Goal: Task Accomplishment & Management: Use online tool/utility

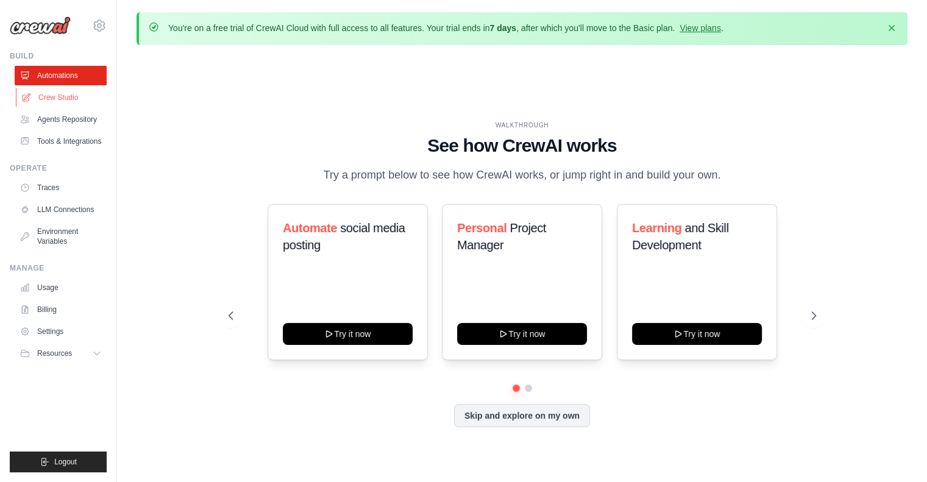
click at [51, 97] on link "Crew Studio" at bounding box center [62, 98] width 92 height 20
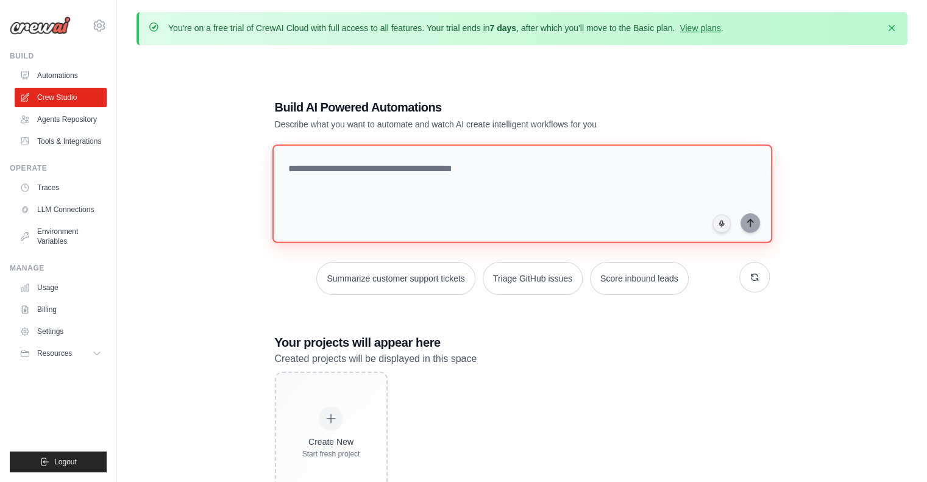
click at [361, 178] on textarea at bounding box center [522, 194] width 500 height 99
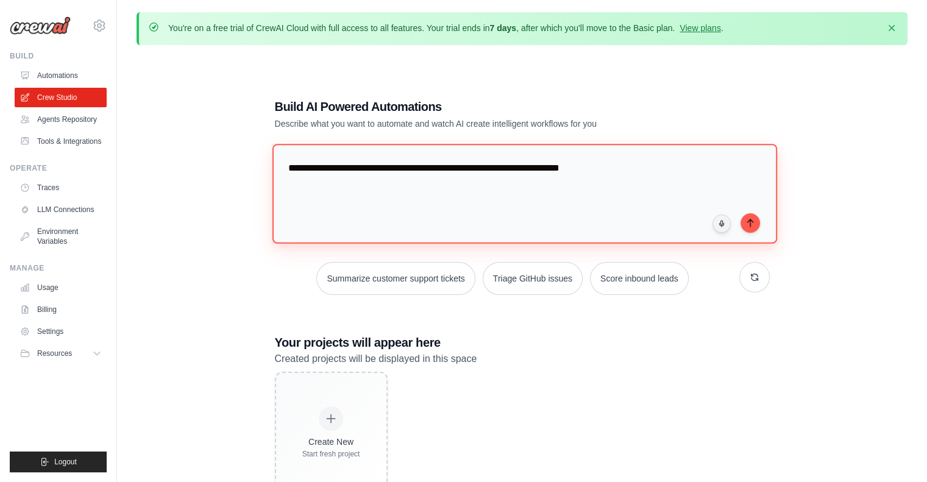
type textarea "**********"
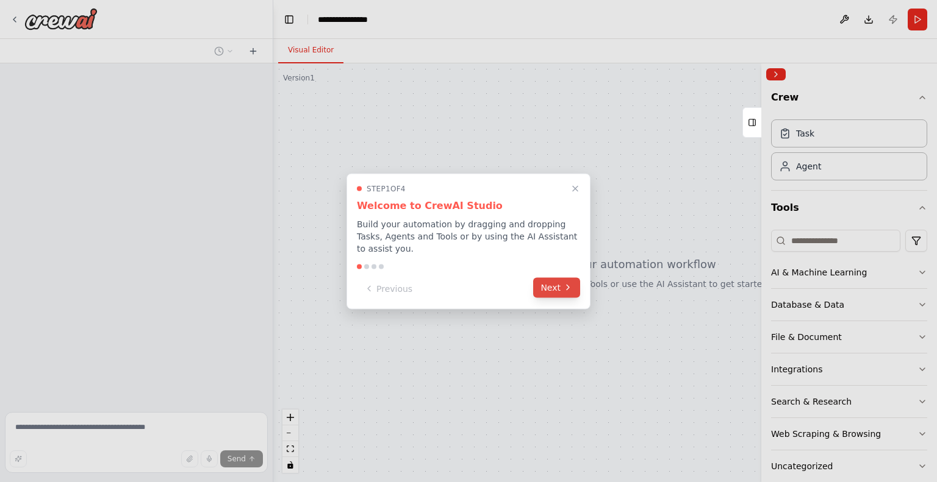
click at [563, 287] on button "Next" at bounding box center [556, 287] width 47 height 20
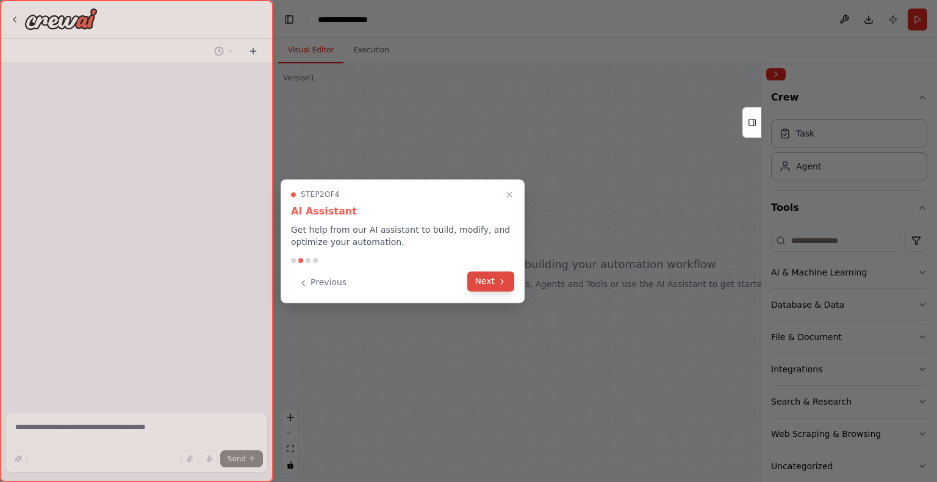
click at [510, 282] on button "Next" at bounding box center [490, 281] width 47 height 20
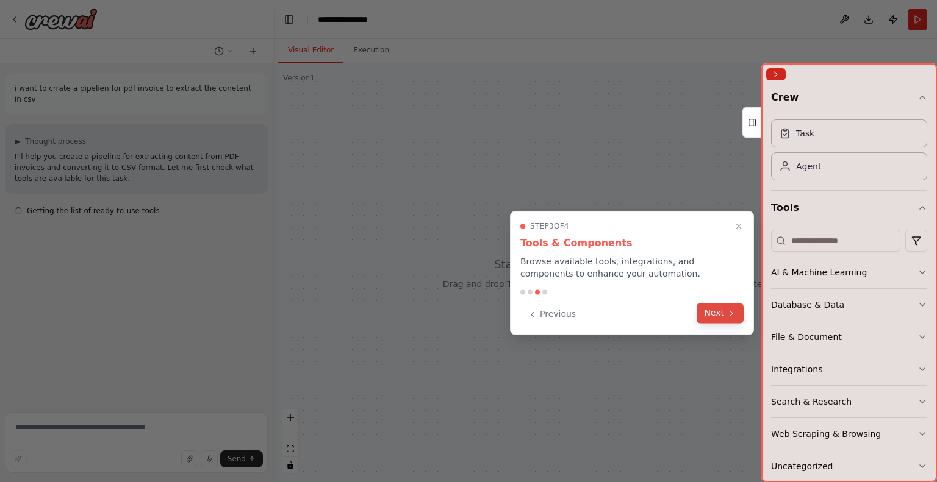
click at [728, 316] on icon at bounding box center [731, 314] width 10 height 10
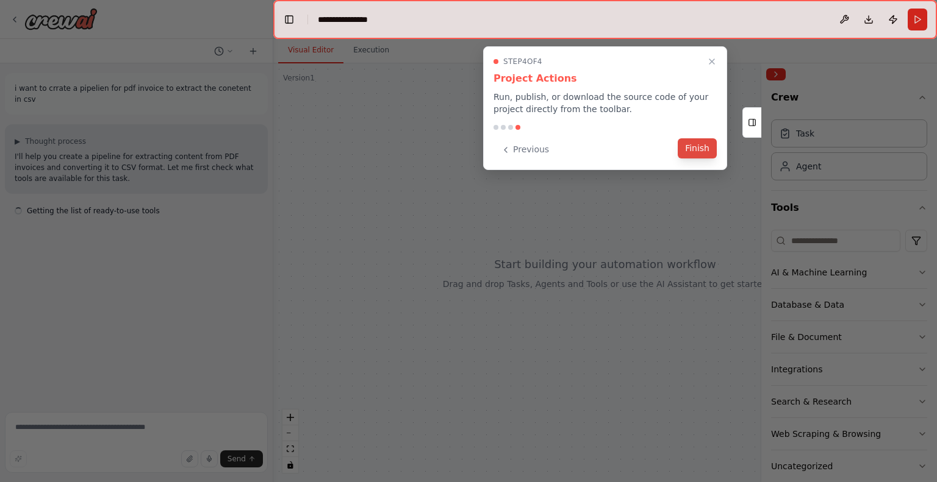
click at [699, 153] on button "Finish" at bounding box center [696, 148] width 39 height 20
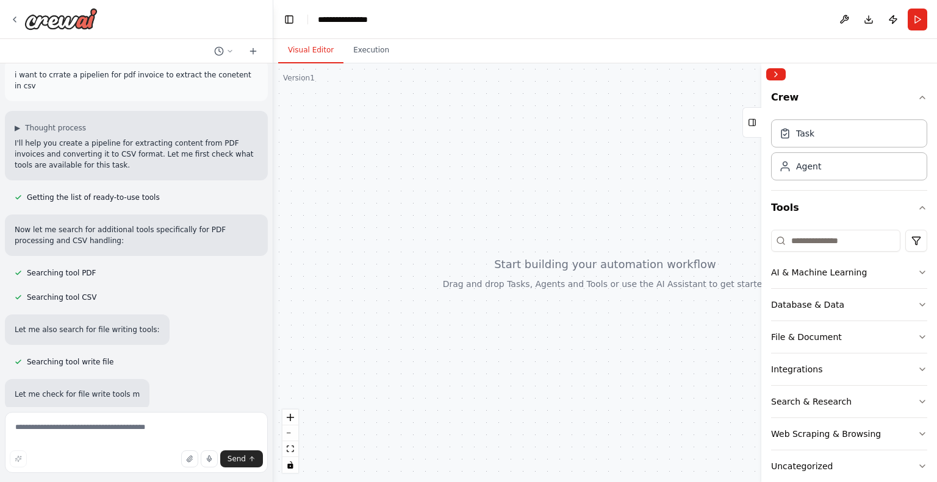
scroll to position [38, 0]
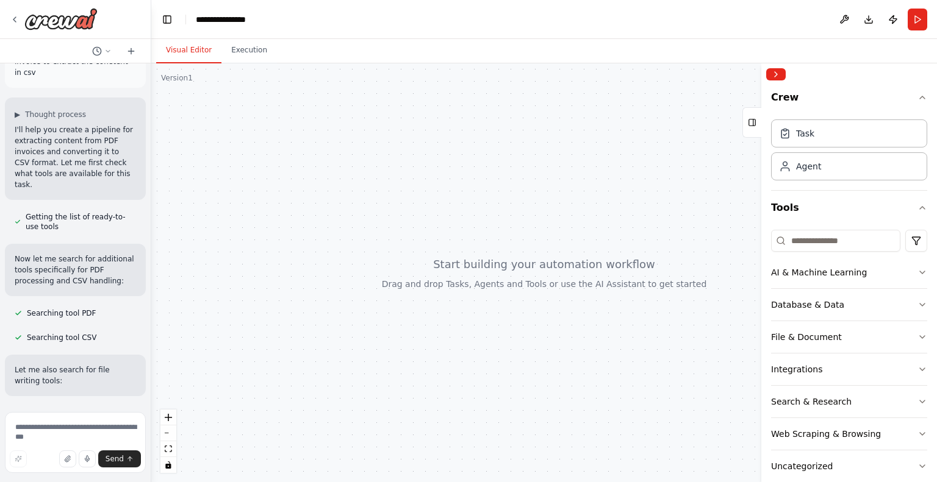
drag, startPoint x: 271, startPoint y: 147, endPoint x: 151, endPoint y: 156, distance: 120.5
click at [151, 156] on div "**********" at bounding box center [468, 241] width 937 height 482
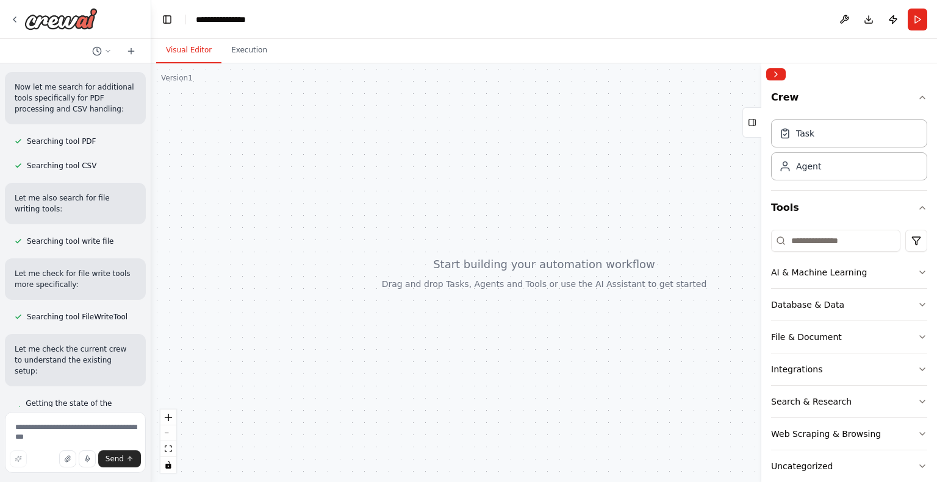
scroll to position [239, 0]
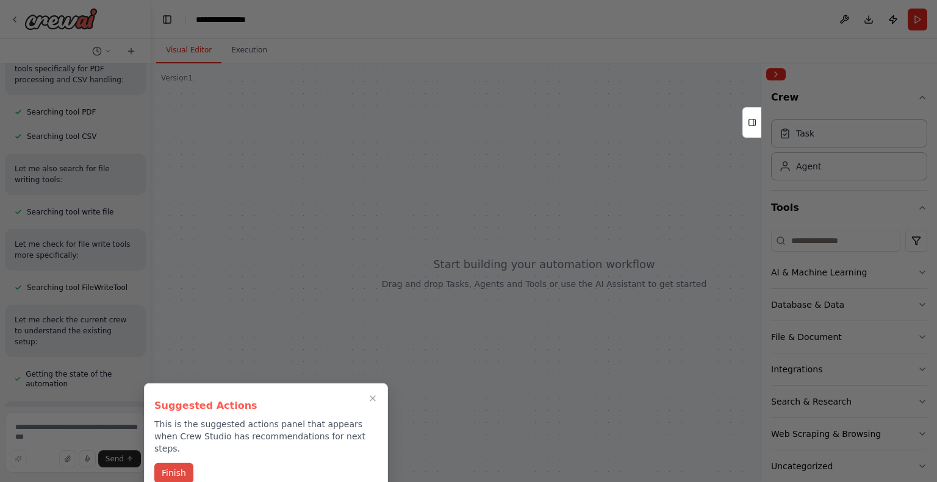
click at [166, 464] on button "Finish" at bounding box center [173, 473] width 39 height 20
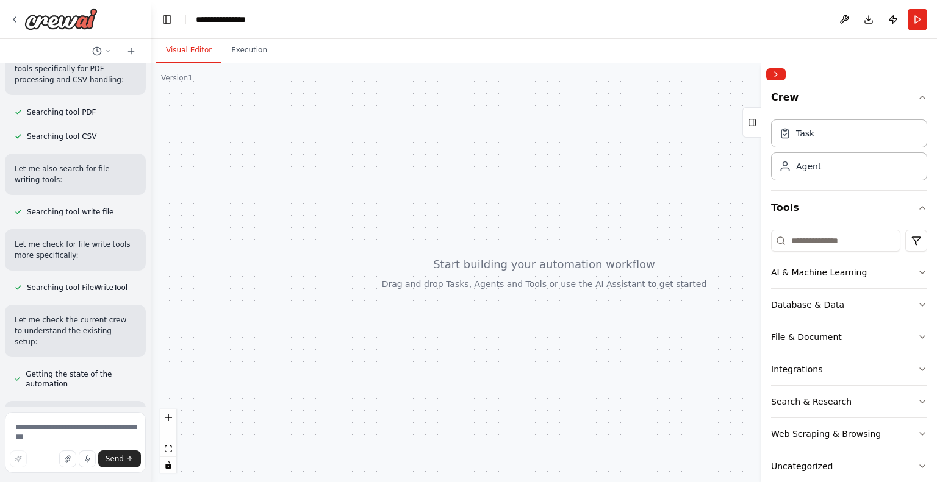
scroll to position [472, 0]
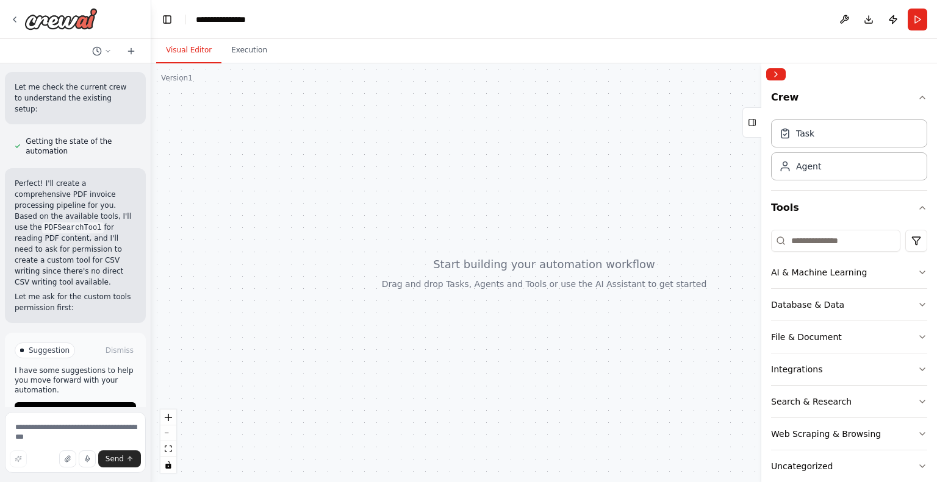
drag, startPoint x: 93, startPoint y: 382, endPoint x: 98, endPoint y: 402, distance: 20.3
click at [98, 402] on div "Suggestion Dismiss I have some suggestions to help you move forward with your a…" at bounding box center [75, 382] width 141 height 99
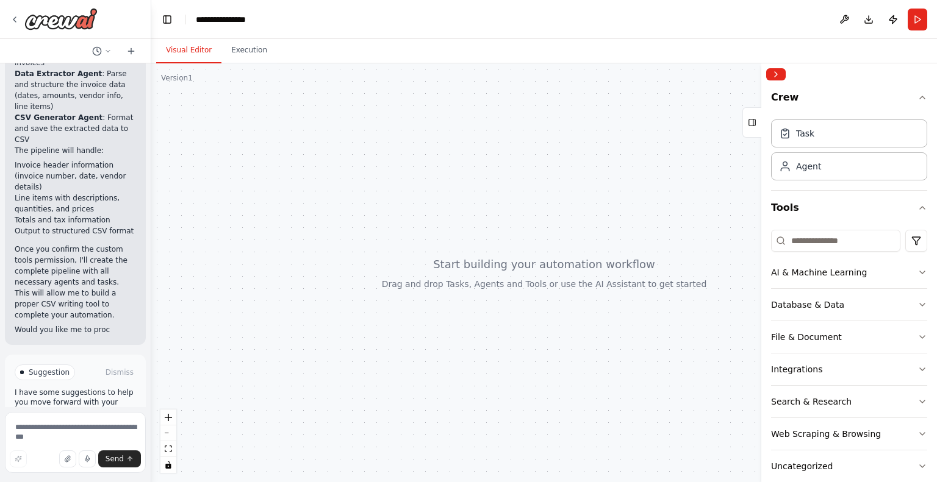
scroll to position [885, 0]
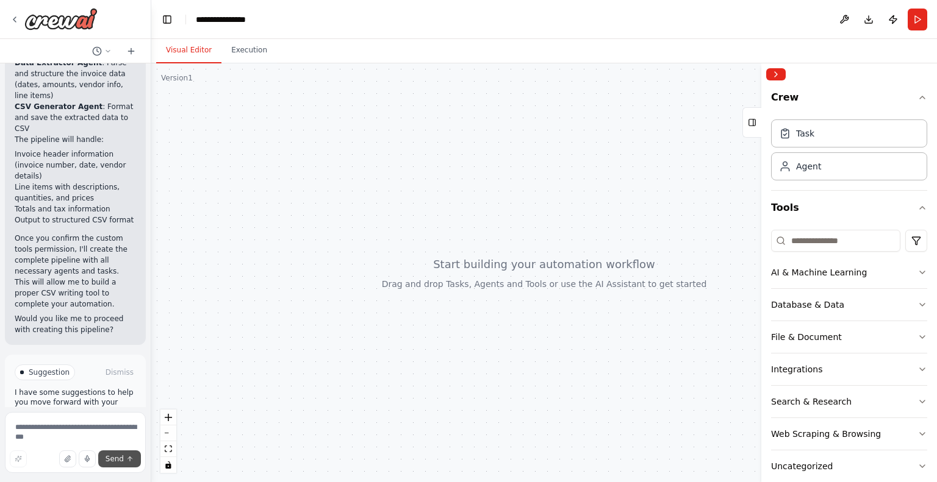
click at [128, 458] on icon "submit" at bounding box center [130, 458] width 4 height 2
click at [877, 277] on button "AI & Machine Learning" at bounding box center [849, 273] width 156 height 32
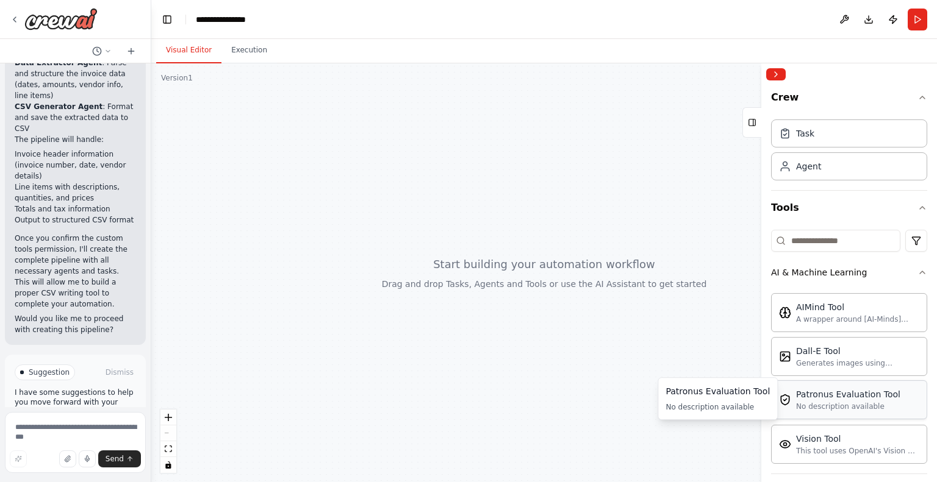
scroll to position [202, 0]
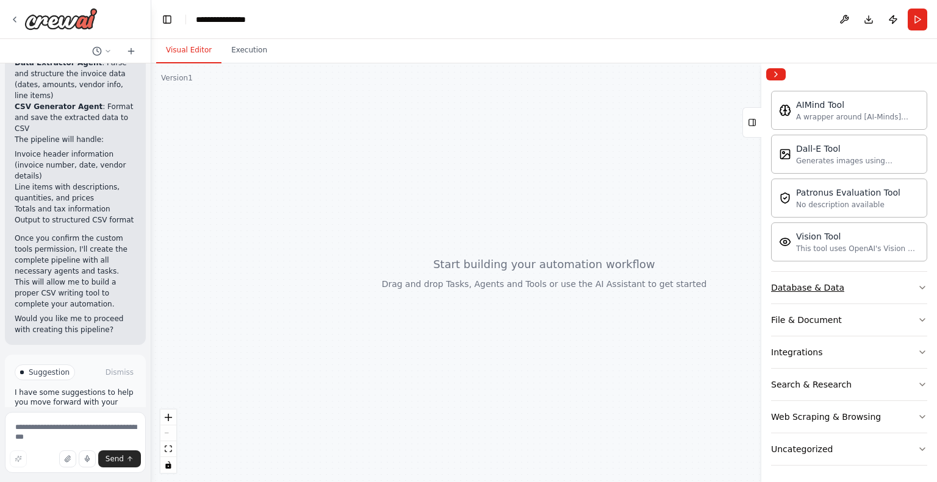
click at [870, 290] on button "Database & Data" at bounding box center [849, 288] width 156 height 32
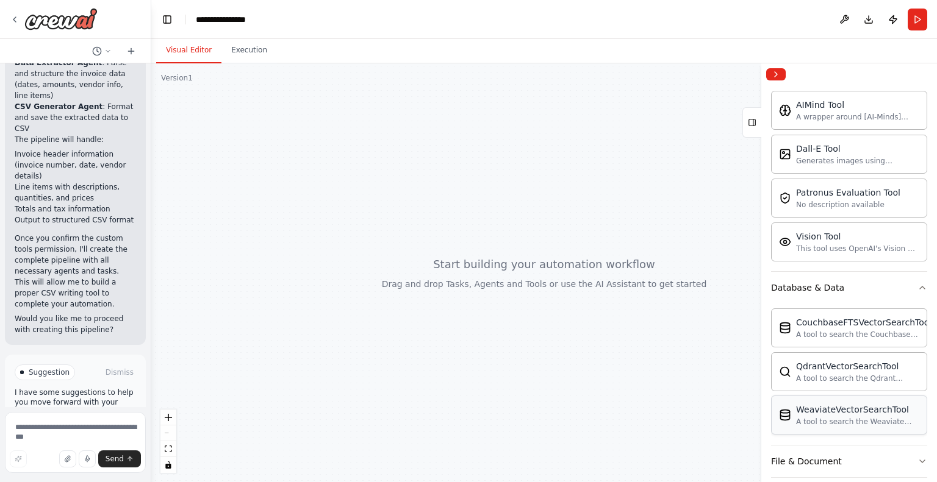
click at [848, 418] on div "A tool to search the Weaviate database for relevant information on internal doc…" at bounding box center [857, 422] width 123 height 10
click at [577, 287] on div at bounding box center [543, 272] width 785 height 419
click at [600, 184] on div at bounding box center [543, 272] width 785 height 419
click at [88, 429] on span "Enable coding skills" at bounding box center [81, 434] width 72 height 10
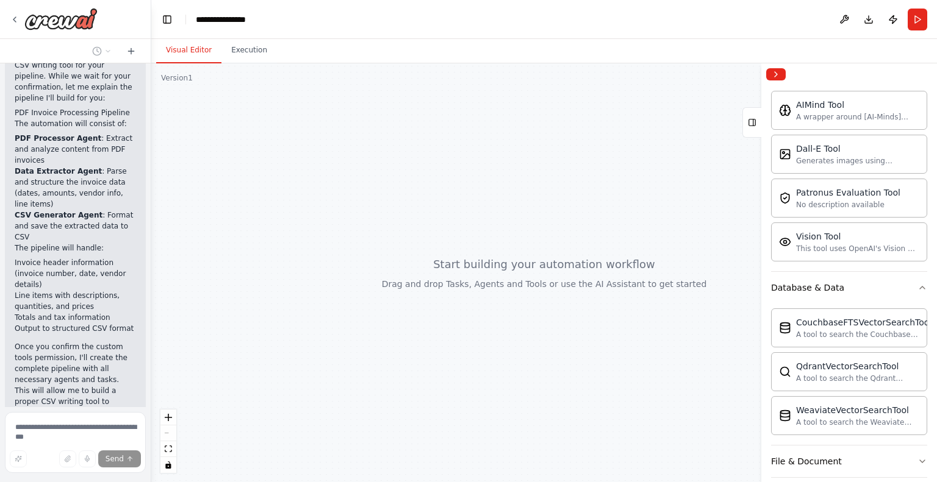
scroll to position [824, 0]
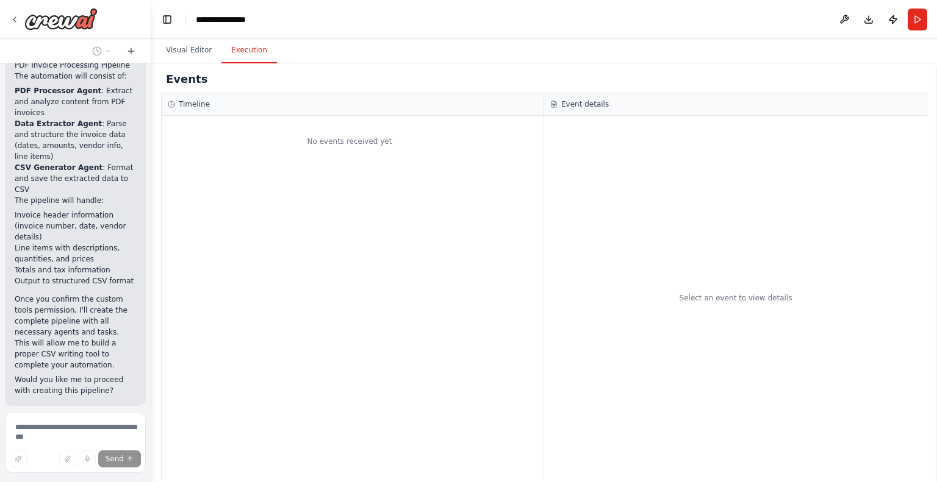
click at [248, 51] on button "Execution" at bounding box center [248, 51] width 55 height 26
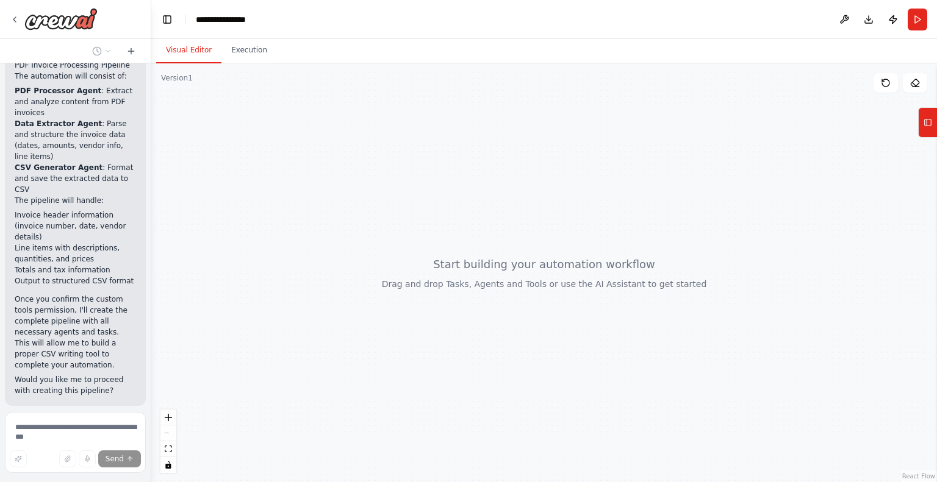
click at [199, 44] on button "Visual Editor" at bounding box center [188, 51] width 65 height 26
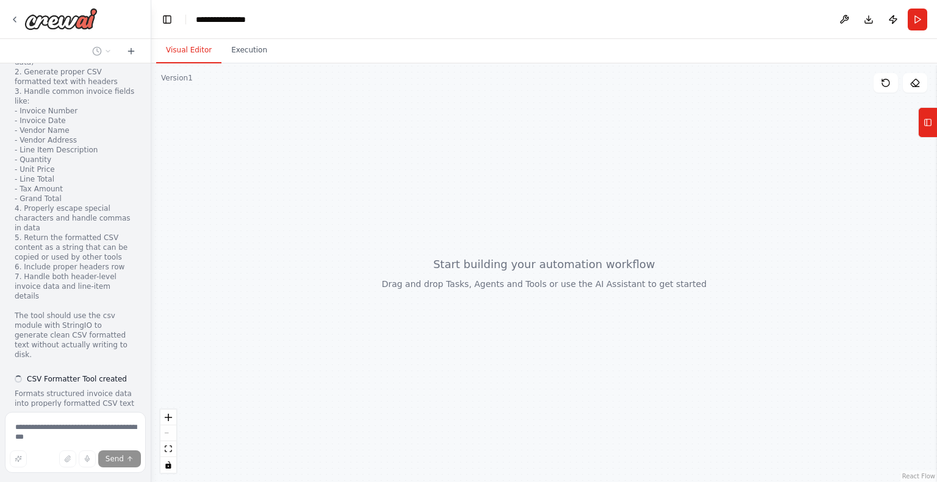
scroll to position [1875, 0]
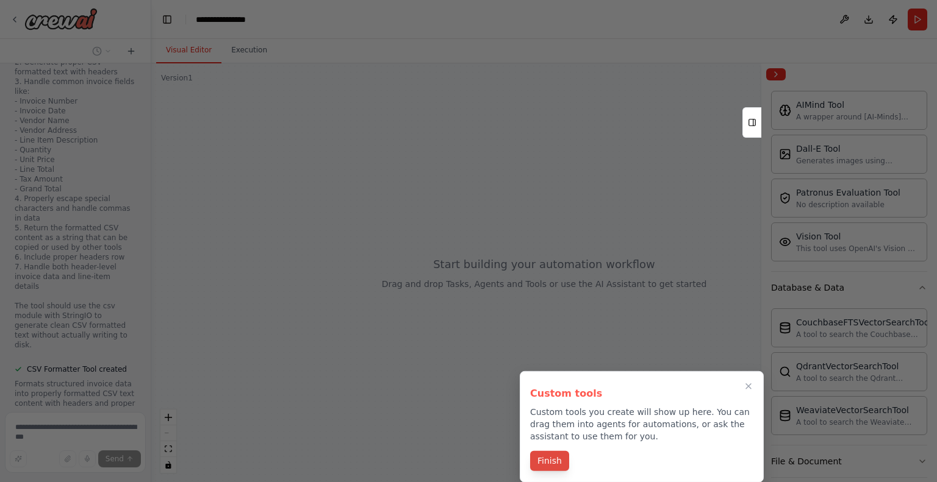
click at [541, 458] on button "Finish" at bounding box center [549, 461] width 39 height 20
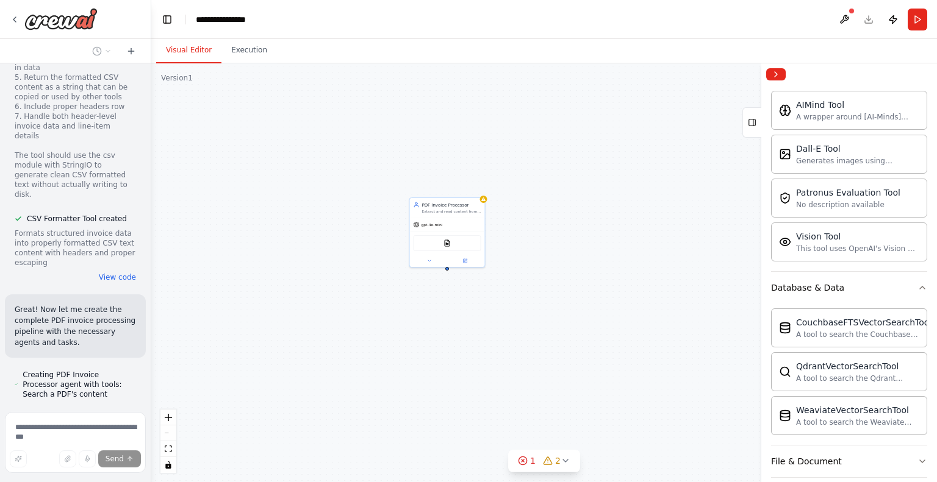
scroll to position [2027, 0]
drag, startPoint x: 446, startPoint y: 209, endPoint x: 317, endPoint y: 173, distance: 133.6
click at [317, 173] on div "Extract and read content from PDF invoices using advanced PDF processing techni…" at bounding box center [323, 173] width 59 height 5
drag, startPoint x: 554, startPoint y: 208, endPoint x: 434, endPoint y: 172, distance: 125.4
click at [478, 163] on div "Invoice Data Extractor Parse and structure invoice data from extracted PDF cont…" at bounding box center [475, 164] width 59 height 12
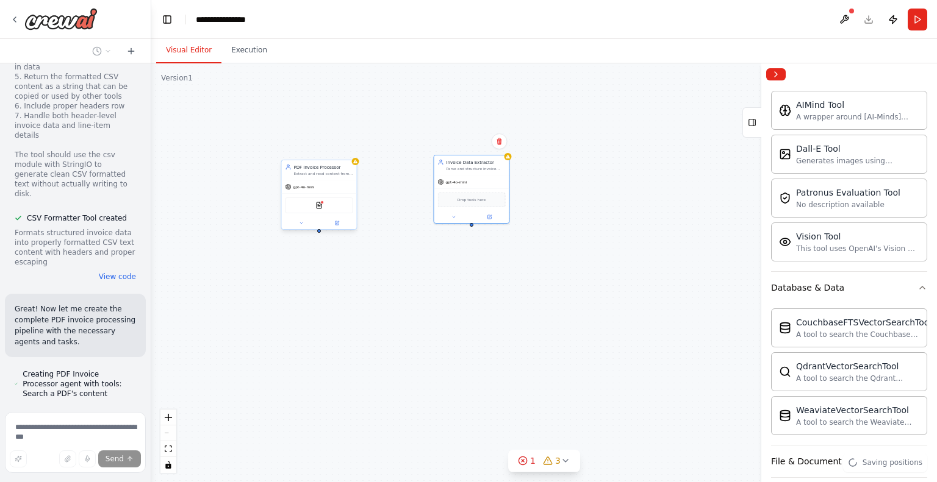
click at [315, 195] on div "PDFSearchTool" at bounding box center [319, 206] width 75 height 24
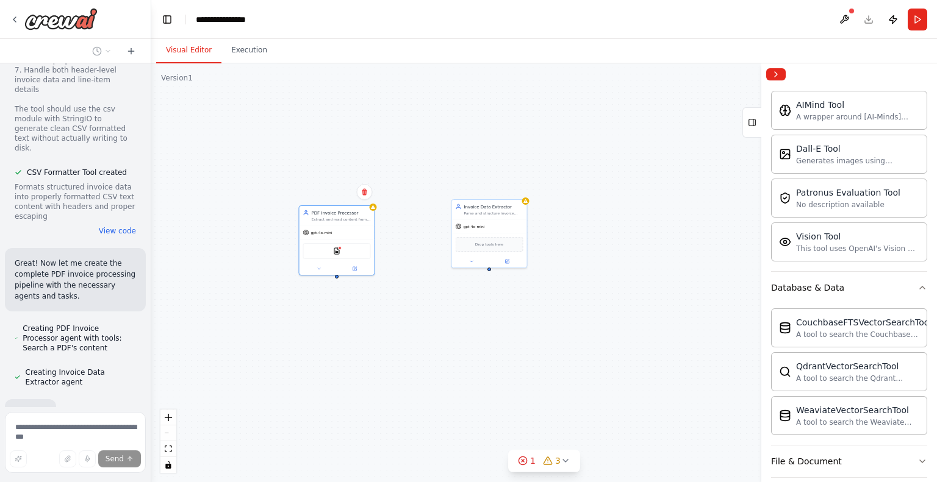
drag, startPoint x: 324, startPoint y: 243, endPoint x: 339, endPoint y: 281, distance: 41.3
click at [339, 281] on div "PDF Invoice Processor Extract and read content from PDF invoices using advanced…" at bounding box center [543, 272] width 785 height 419
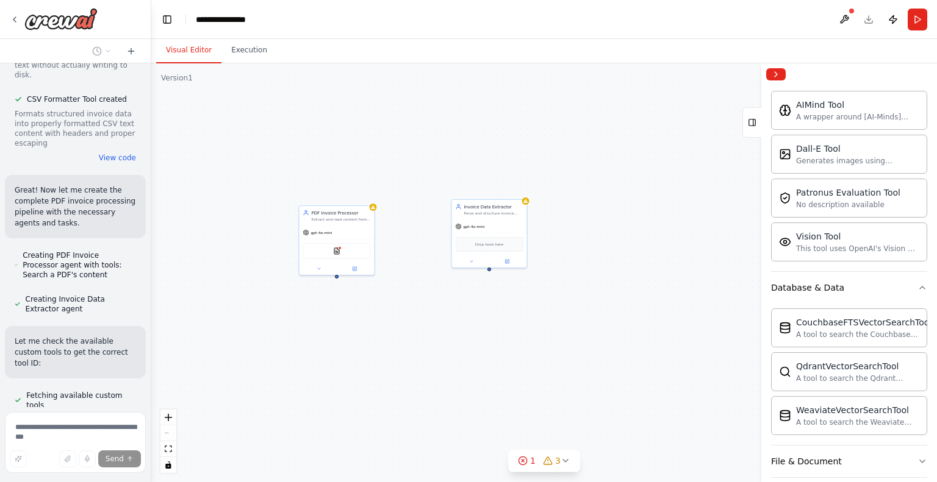
scroll to position [2146, 0]
click at [454, 263] on div "gpt-4o-mini" at bounding box center [464, 268] width 75 height 13
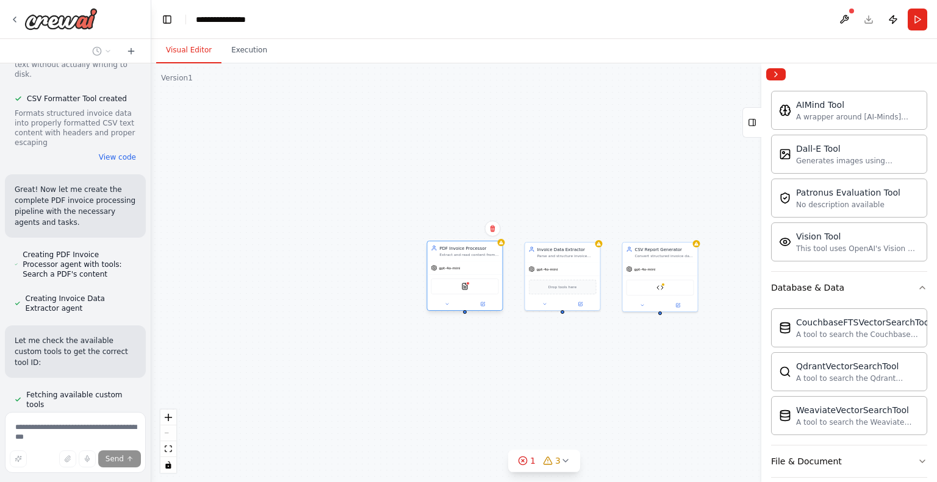
click at [454, 263] on div "gpt-4o-mini" at bounding box center [464, 268] width 75 height 13
click at [484, 310] on div "PDF Invoice Processor Extract and read content from PDF invoices using advanced…" at bounding box center [465, 277] width 76 height 70
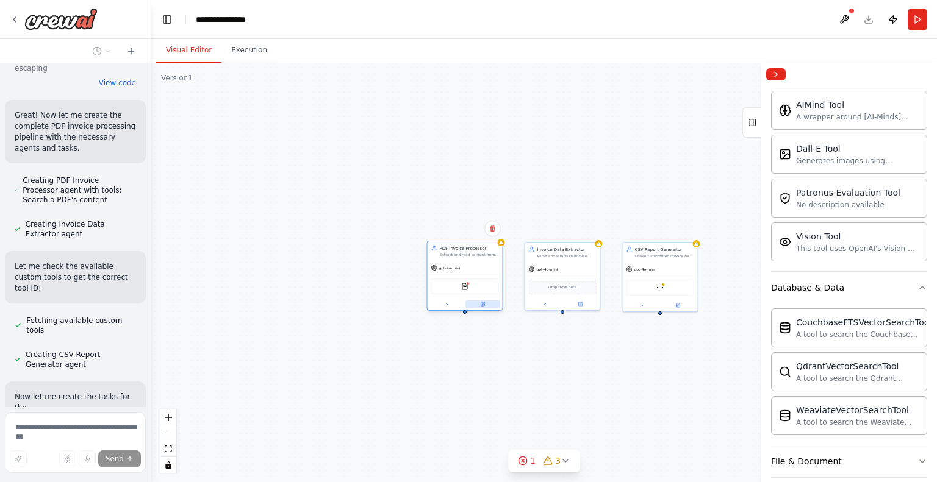
scroll to position [2232, 0]
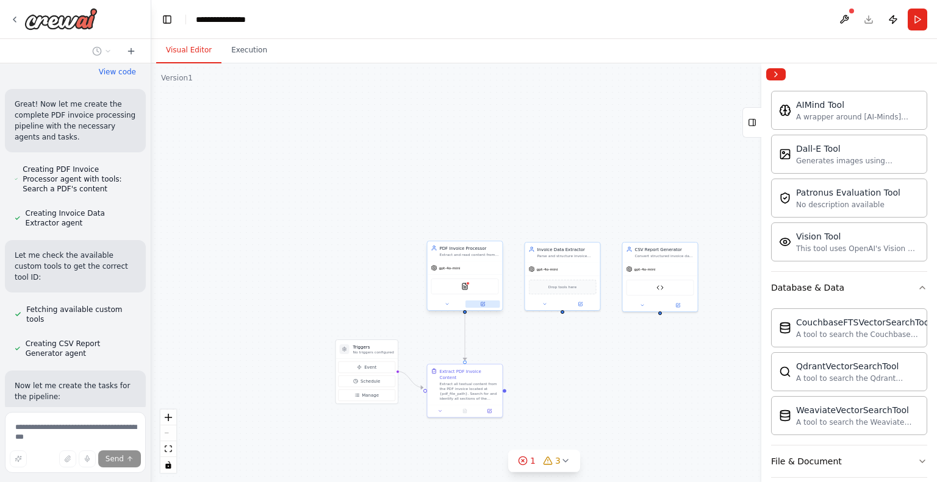
click at [484, 304] on icon at bounding box center [482, 304] width 4 height 4
click at [347, 252] on div ".deletable-edge-delete-btn { width: 20px; height: 20px; border: 0px solid #ffff…" at bounding box center [543, 272] width 785 height 419
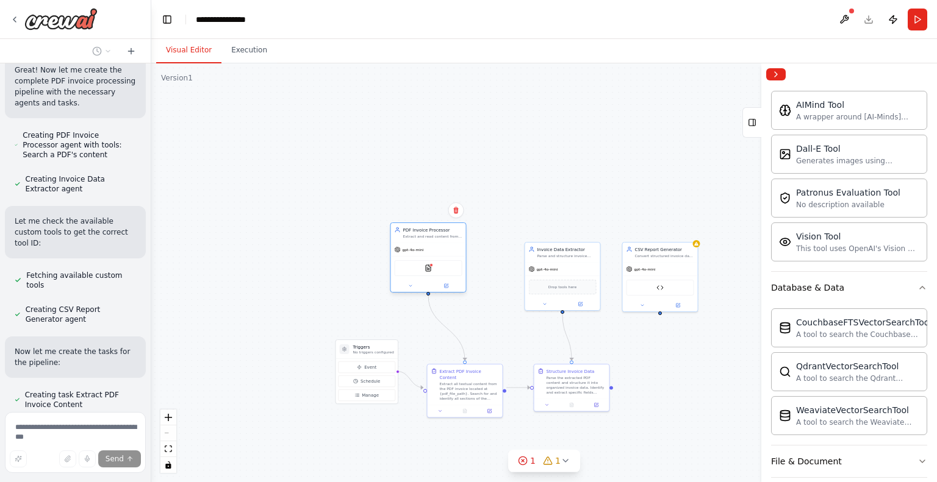
drag, startPoint x: 458, startPoint y: 259, endPoint x: 422, endPoint y: 243, distance: 39.6
click at [422, 243] on div "PDF Invoice Processor Extract and read content from PDF invoices using advanced…" at bounding box center [428, 258] width 76 height 70
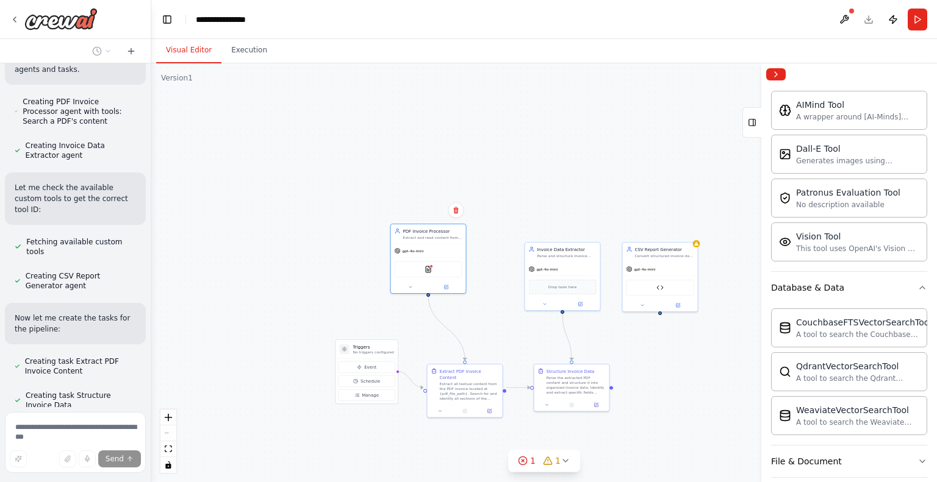
scroll to position [2300, 0]
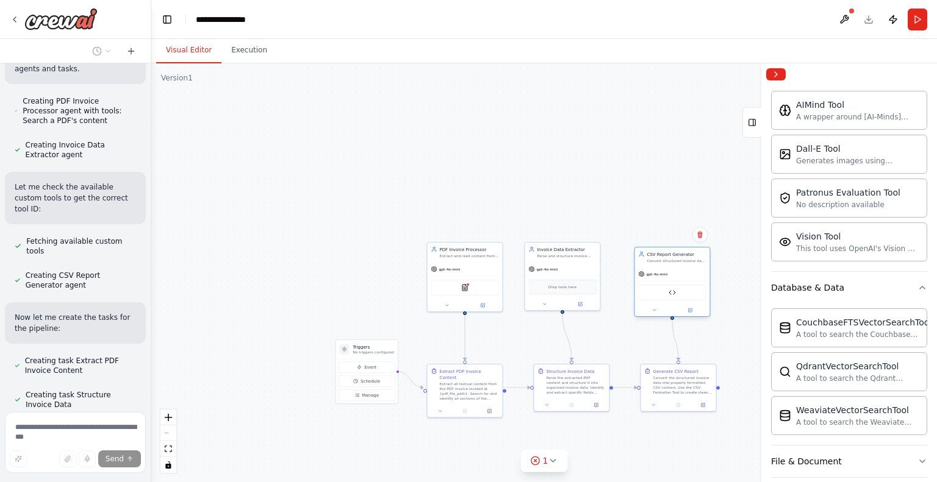
drag, startPoint x: 650, startPoint y: 260, endPoint x: 663, endPoint y: 265, distance: 13.7
click at [663, 265] on div "CSV Report Generator Convert structured invoice data into properly formatted CS…" at bounding box center [672, 282] width 76 height 70
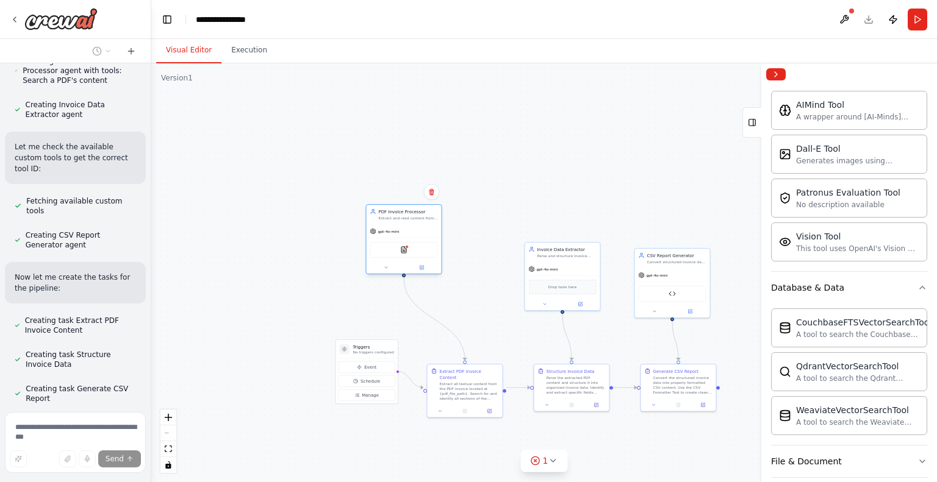
drag, startPoint x: 449, startPoint y: 264, endPoint x: 387, endPoint y: 228, distance: 71.3
click at [387, 229] on div "gpt-4o-mini" at bounding box center [384, 232] width 29 height 6
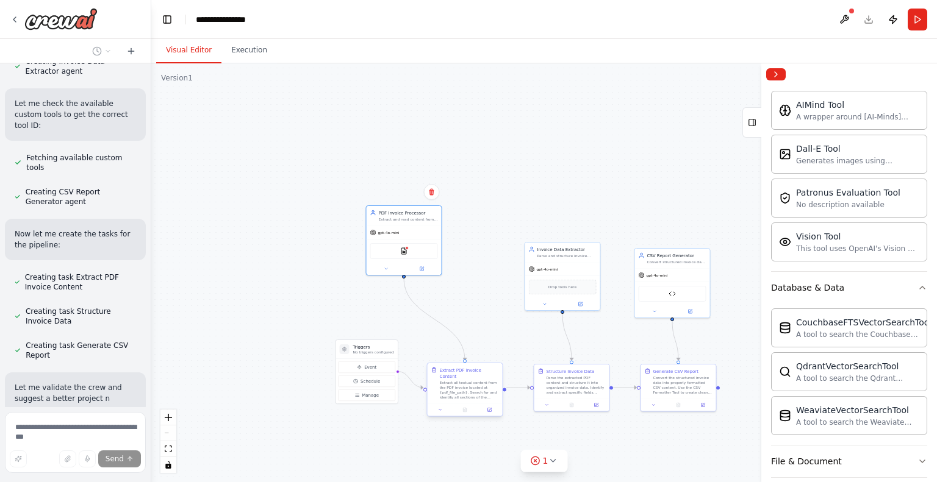
scroll to position [2385, 0]
drag, startPoint x: 463, startPoint y: 380, endPoint x: 426, endPoint y: 344, distance: 51.3
click at [426, 350] on div "Extract all textual content from the PDF invoice located at {pdf_file_path}. Se…" at bounding box center [432, 360] width 59 height 20
drag, startPoint x: 364, startPoint y: 358, endPoint x: 286, endPoint y: 319, distance: 87.3
click at [286, 319] on div "Triggers No triggers configured Event Schedule Manage" at bounding box center [287, 335] width 63 height 65
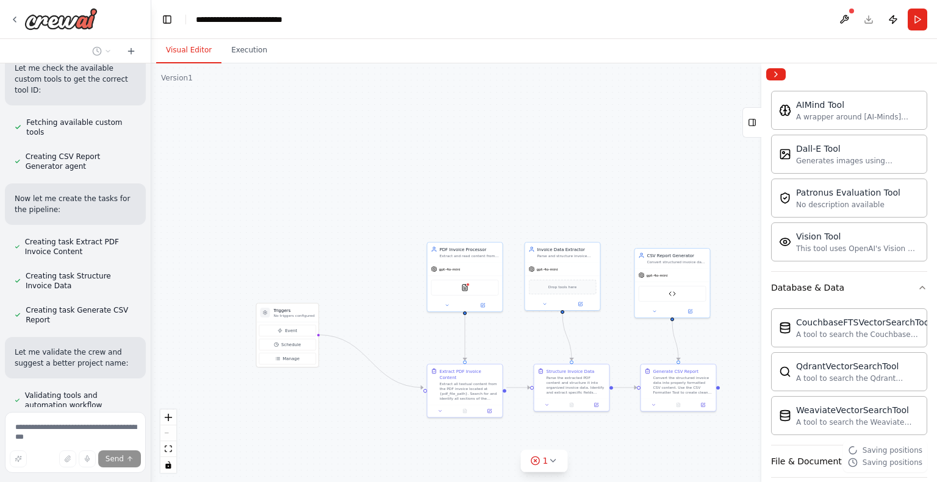
scroll to position [2419, 0]
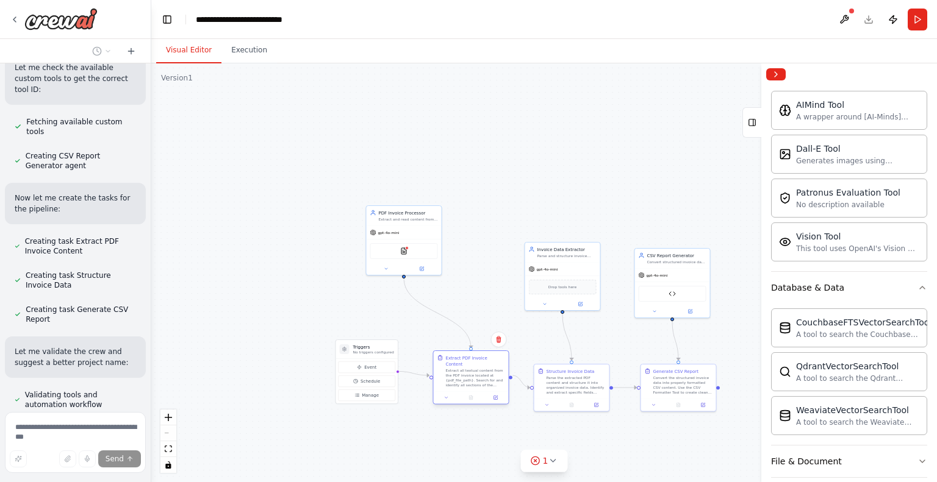
drag, startPoint x: 427, startPoint y: 353, endPoint x: 478, endPoint y: 375, distance: 55.2
click at [478, 375] on div "Extract all textual content from the PDF invoice located at {pdf_file_path}. Se…" at bounding box center [475, 378] width 59 height 20
drag, startPoint x: 422, startPoint y: 246, endPoint x: 482, endPoint y: 294, distance: 76.7
click at [477, 289] on div "PDFSearchTool" at bounding box center [453, 293] width 68 height 16
click at [168, 443] on button "fit view" at bounding box center [168, 449] width 16 height 16
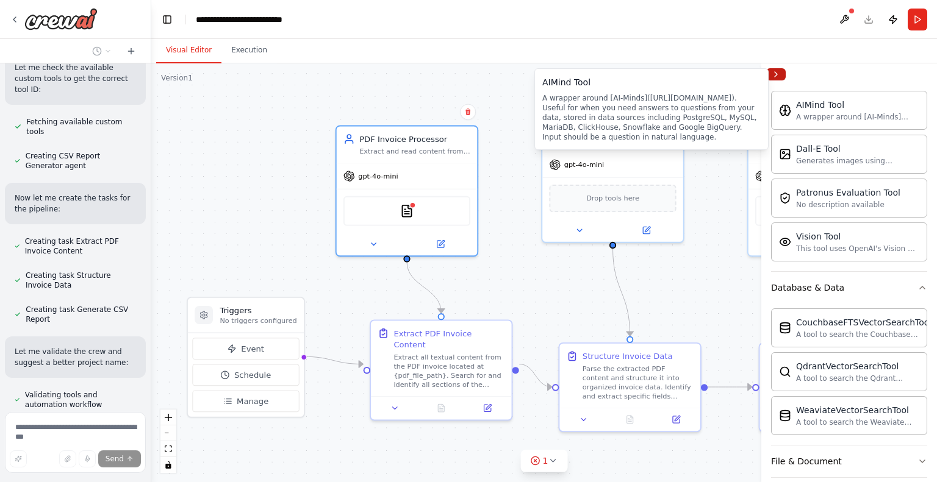
click at [772, 74] on button "Collapse right sidebar" at bounding box center [776, 74] width 20 height 12
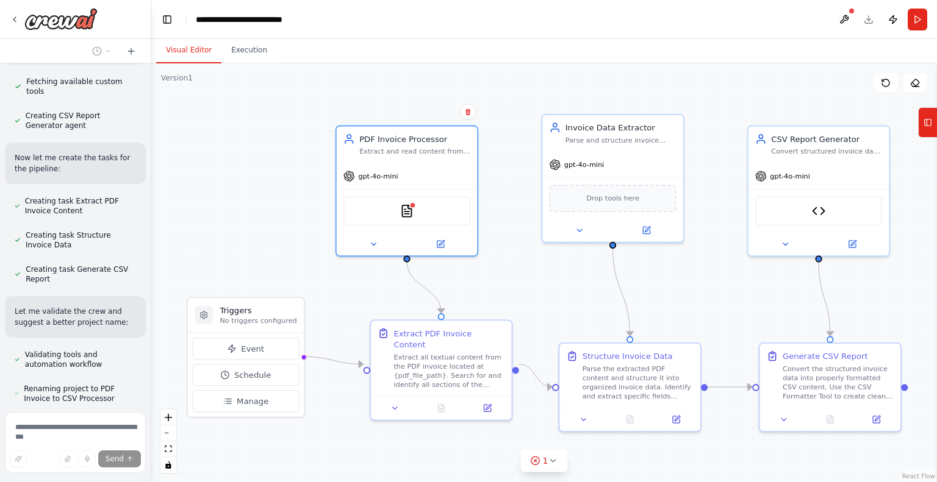
scroll to position [2471, 0]
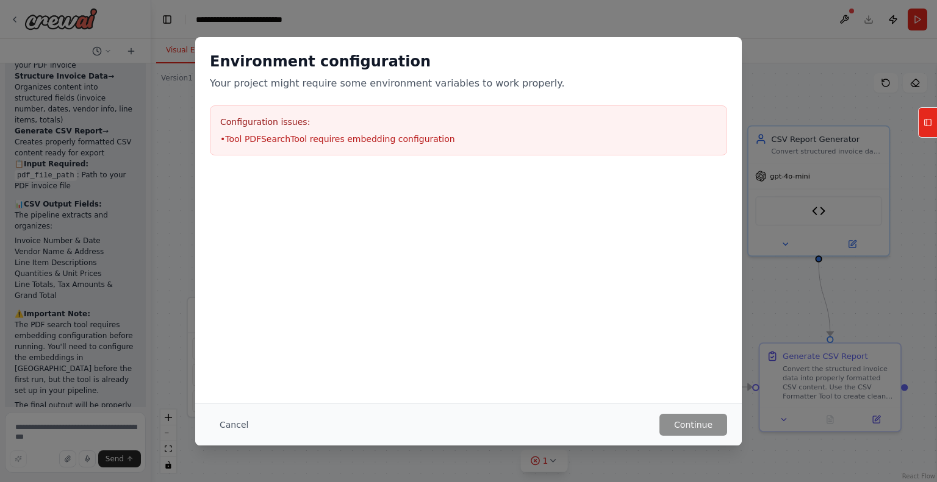
click at [304, 129] on div "Configuration issues: • Tool PDFSearchTool requires embedding configuration" at bounding box center [468, 130] width 517 height 50
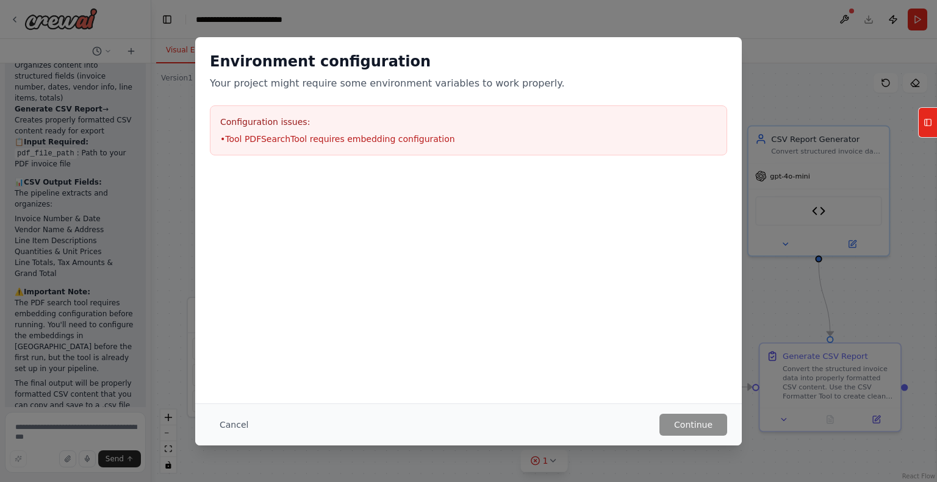
click at [180, 297] on div "Environment configuration Your project might require some environment variables…" at bounding box center [468, 241] width 937 height 482
click at [242, 425] on button "Cancel" at bounding box center [234, 425] width 48 height 22
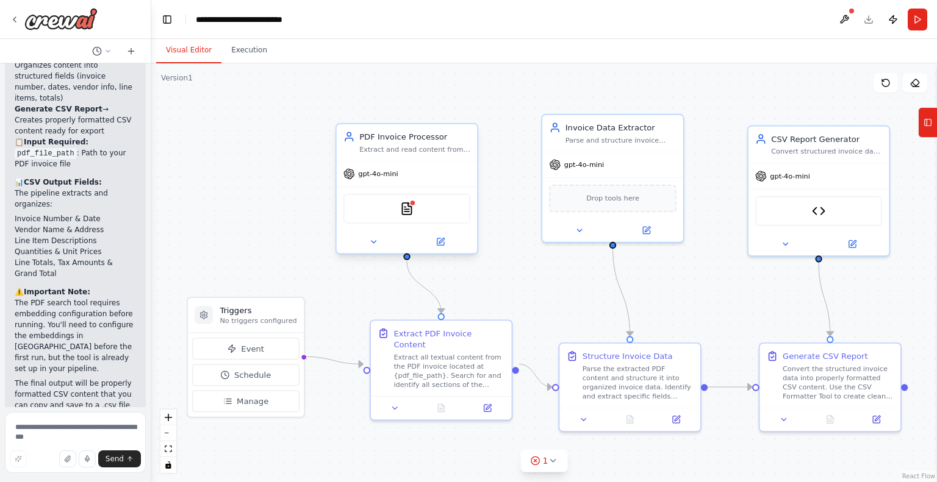
click at [420, 173] on div "gpt-4o-mini" at bounding box center [407, 174] width 141 height 25
click at [441, 242] on icon at bounding box center [440, 241] width 7 height 7
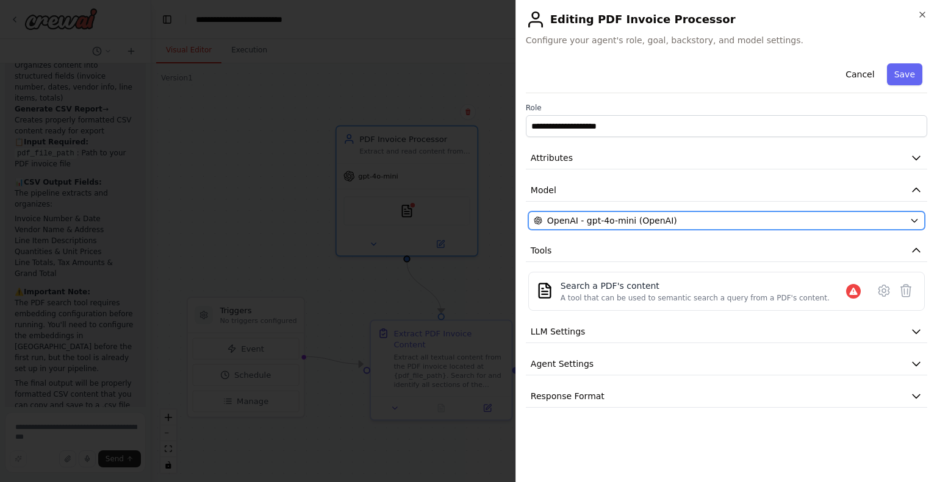
click at [902, 222] on div "OpenAI - gpt-4o-mini (OpenAI)" at bounding box center [718, 221] width 371 height 12
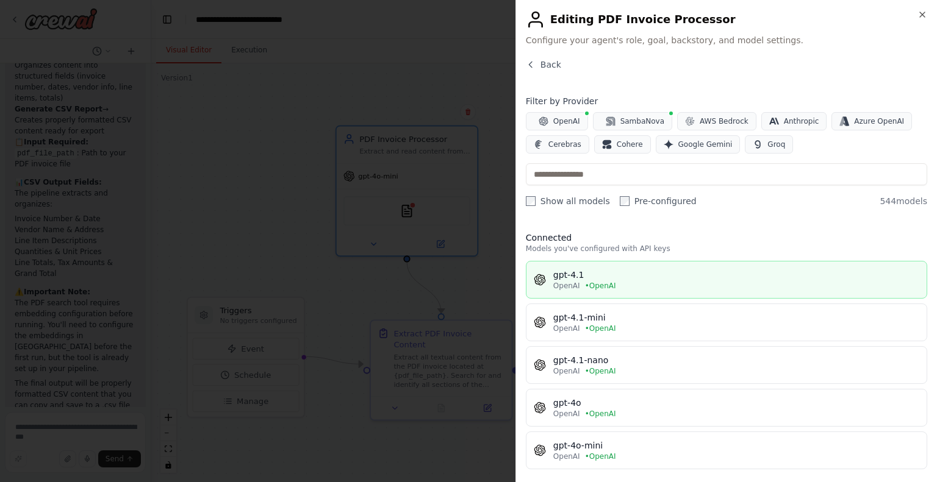
click at [576, 279] on div "gpt-4.1" at bounding box center [736, 275] width 366 height 12
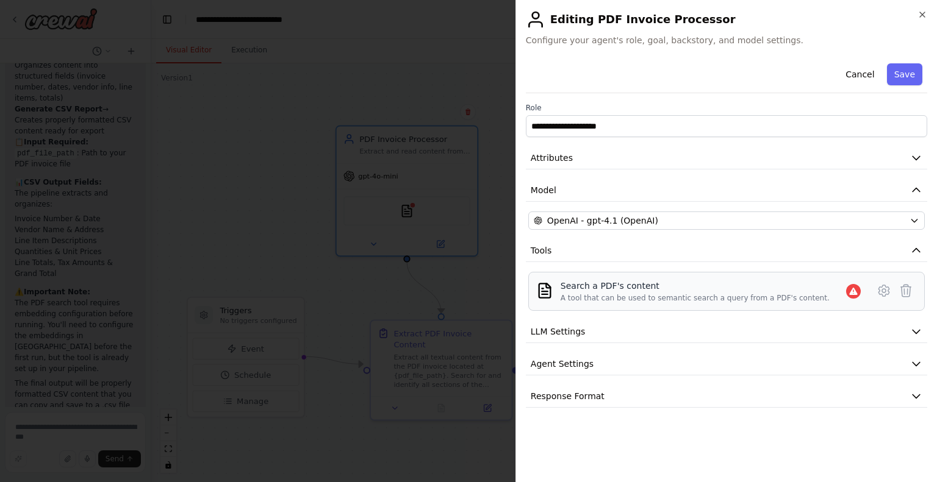
click at [652, 297] on div "A tool that can be used to semantic search a query from a PDF's content." at bounding box center [694, 298] width 269 height 10
click at [882, 294] on icon at bounding box center [883, 290] width 10 height 11
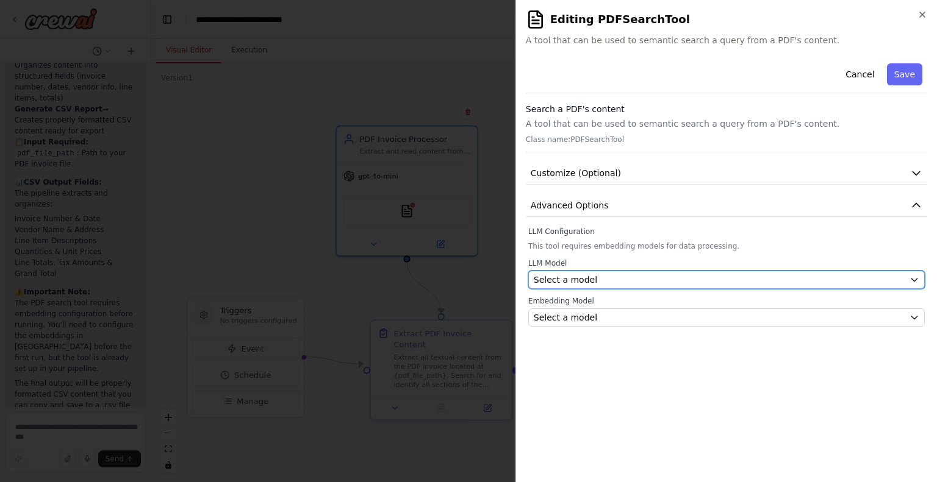
click at [793, 281] on div "Select a model" at bounding box center [718, 280] width 371 height 12
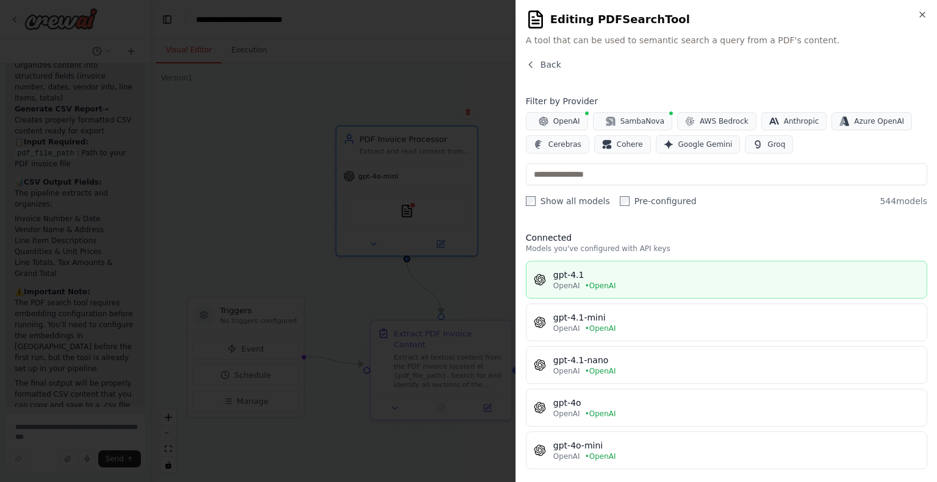
click at [681, 292] on button "gpt-4.1 OpenAI • OpenAI" at bounding box center [726, 280] width 401 height 38
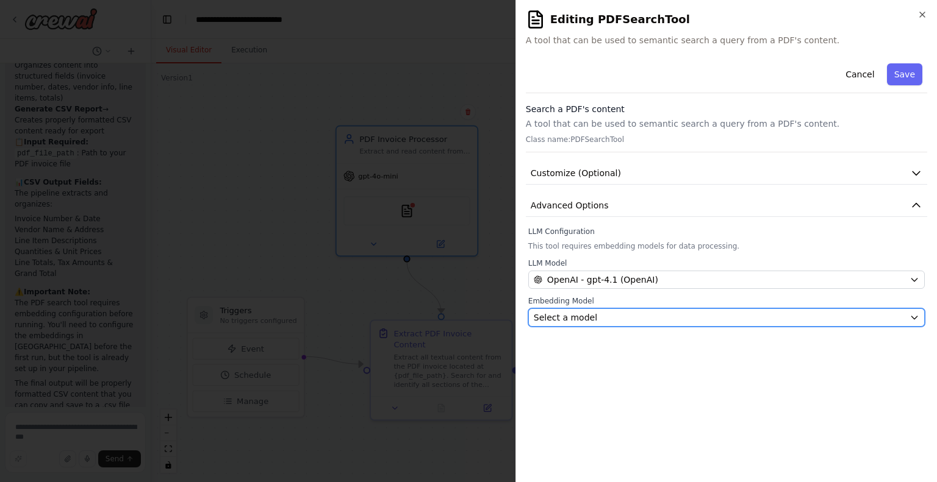
click at [680, 313] on div "Select a model" at bounding box center [718, 318] width 371 height 12
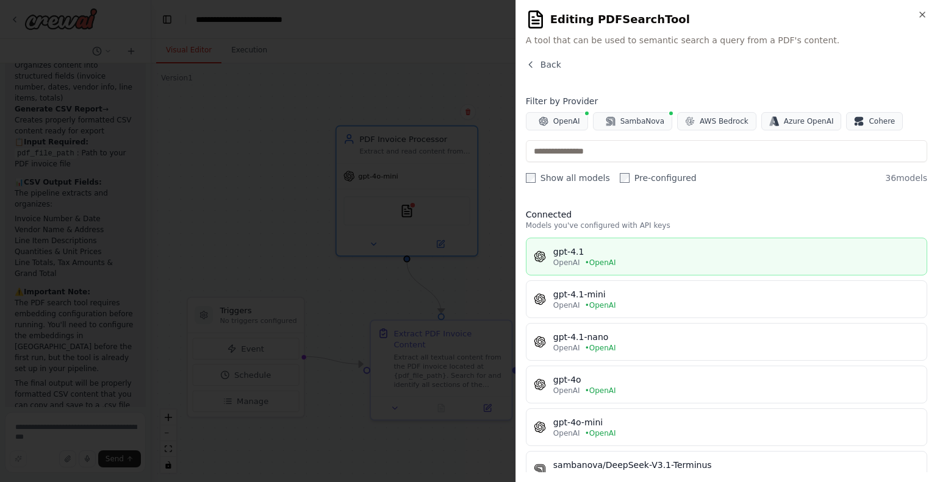
click at [618, 264] on div "OpenAI • OpenAI" at bounding box center [736, 263] width 366 height 10
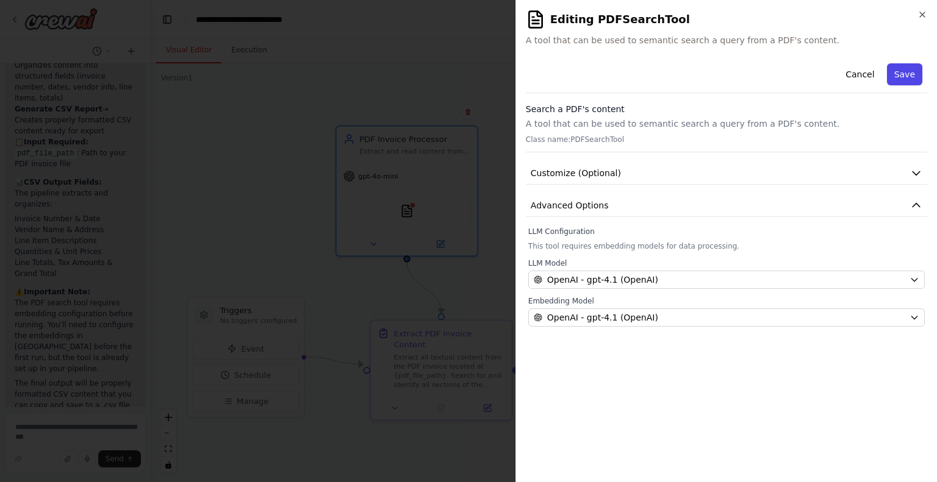
click at [893, 85] on button "Save" at bounding box center [904, 74] width 35 height 22
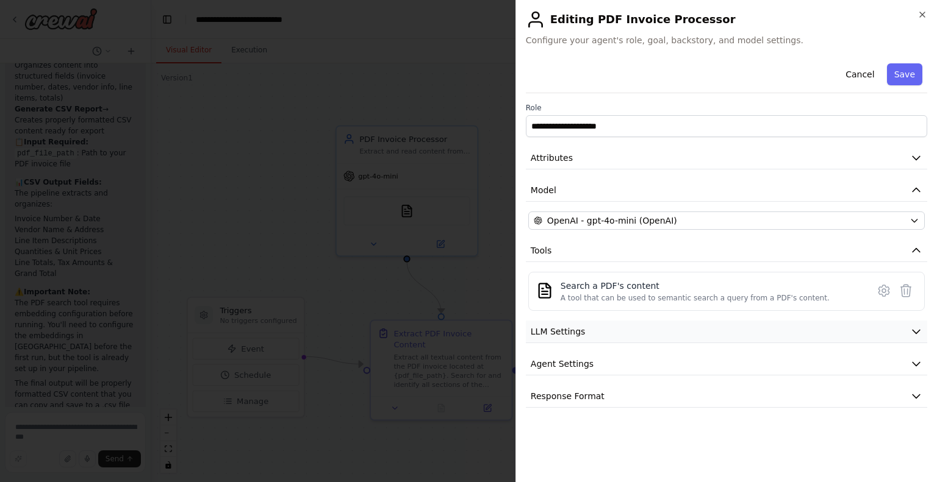
click at [649, 329] on button "LLM Settings" at bounding box center [726, 332] width 401 height 23
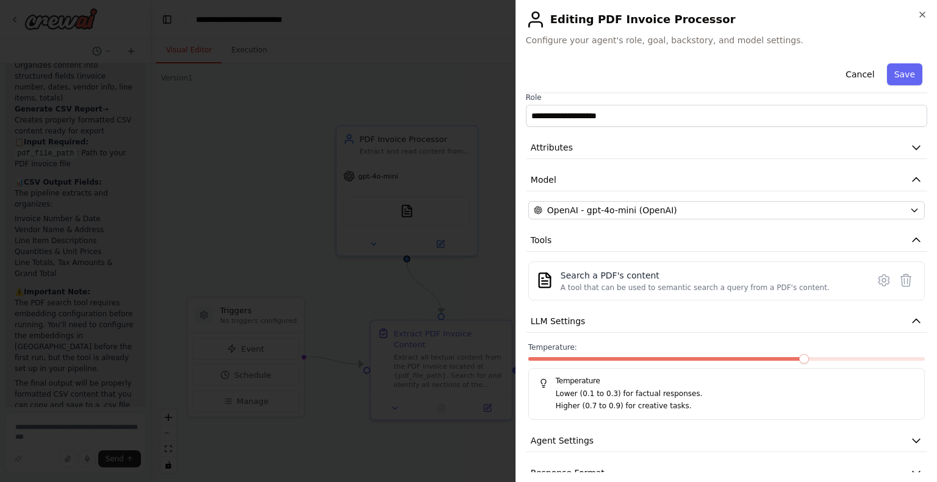
scroll to position [0, 0]
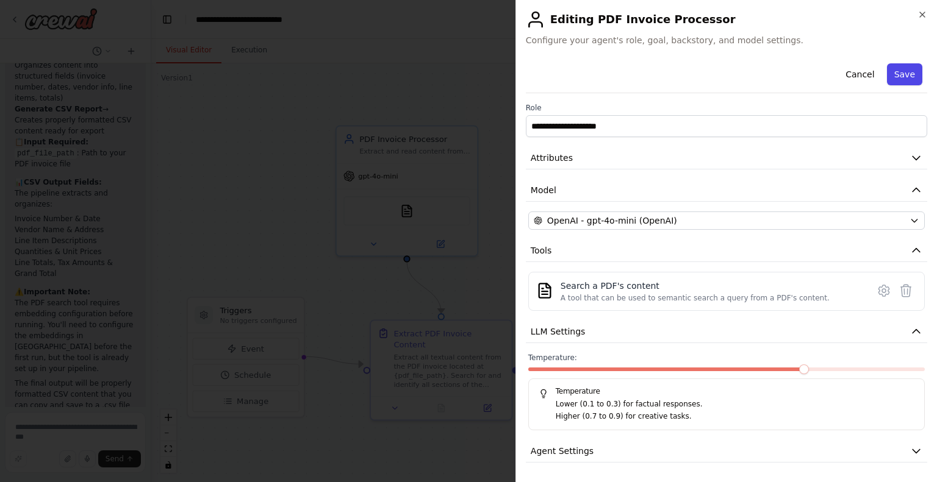
click at [896, 77] on button "Save" at bounding box center [904, 74] width 35 height 22
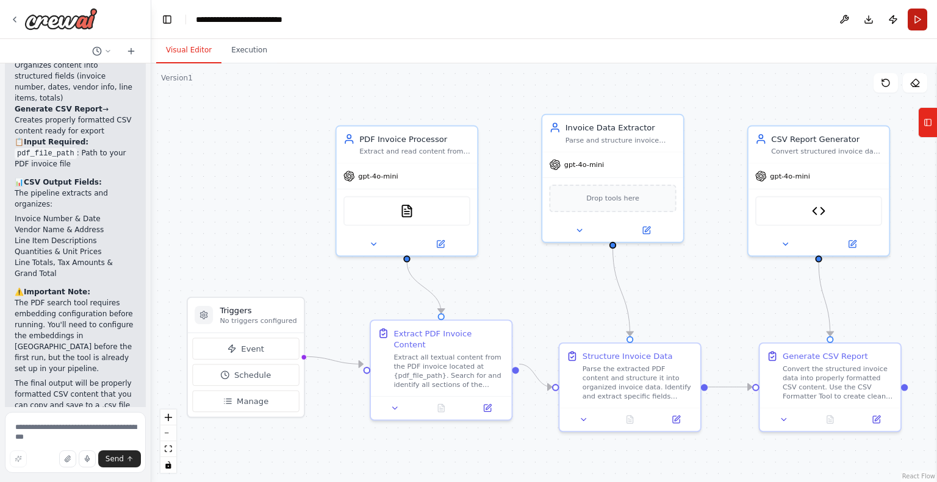
click at [919, 20] on button "Run" at bounding box center [917, 20] width 20 height 22
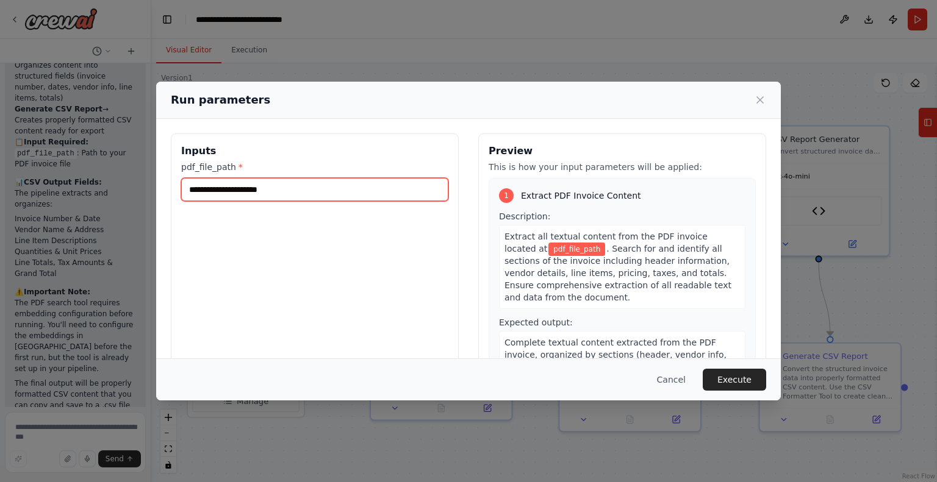
click at [321, 189] on input "pdf_file_path *" at bounding box center [314, 189] width 267 height 23
click at [212, 173] on label "pdf_file_path *" at bounding box center [314, 167] width 267 height 12
click at [212, 178] on input "pdf_file_path *" at bounding box center [314, 189] width 267 height 23
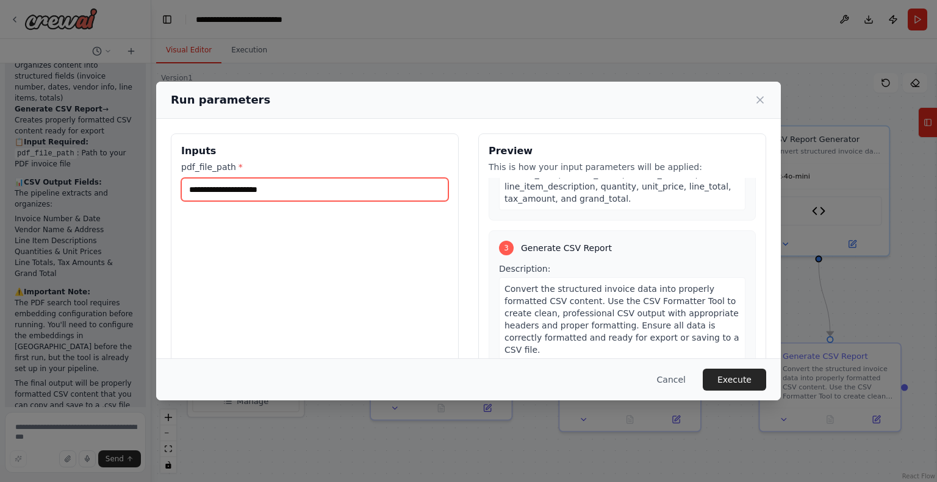
scroll to position [452, 0]
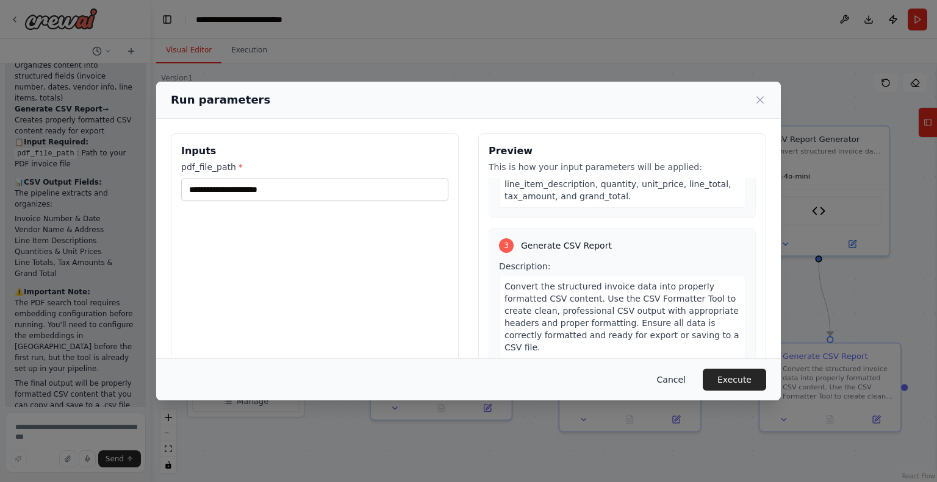
click at [673, 374] on button "Cancel" at bounding box center [671, 380] width 48 height 22
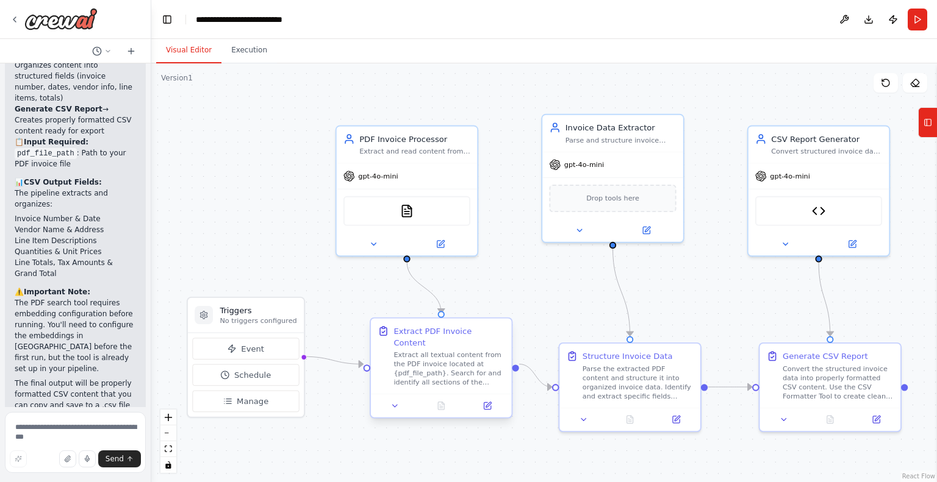
click at [432, 379] on div "Extract PDF Invoice Content Extract all textual content from the PDF invoice lo…" at bounding box center [441, 357] width 141 height 76
click at [504, 399] on button at bounding box center [487, 406] width 39 height 14
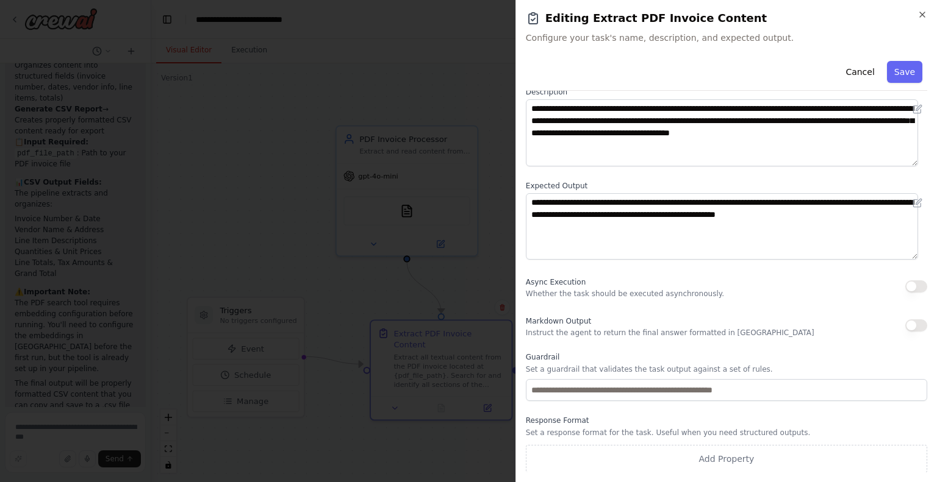
scroll to position [0, 0]
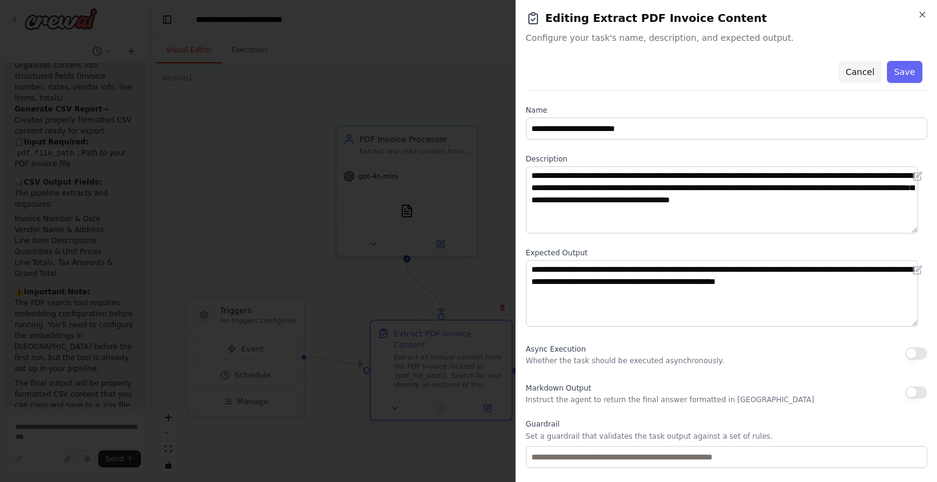
click at [858, 65] on button "Cancel" at bounding box center [859, 72] width 43 height 22
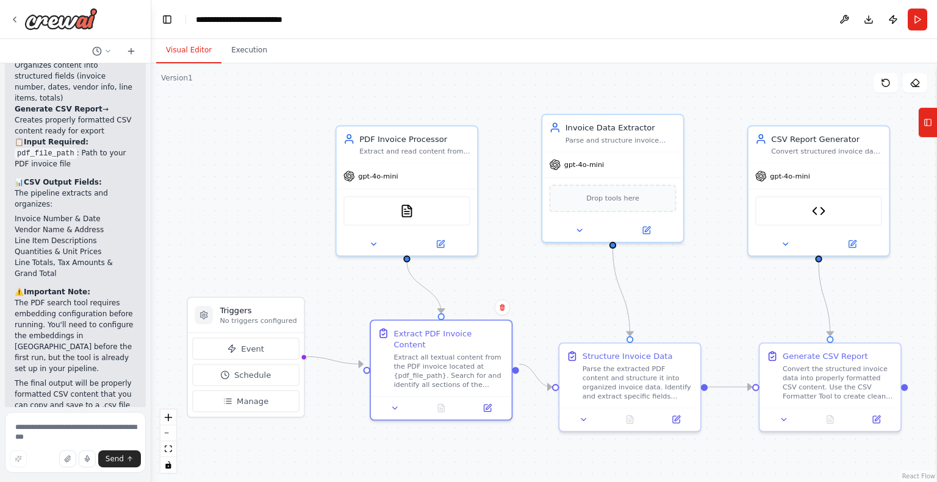
click at [903, 16] on header "**********" at bounding box center [543, 19] width 785 height 39
click at [906, 19] on header "**********" at bounding box center [543, 19] width 785 height 39
click at [910, 21] on button "Run" at bounding box center [917, 20] width 20 height 22
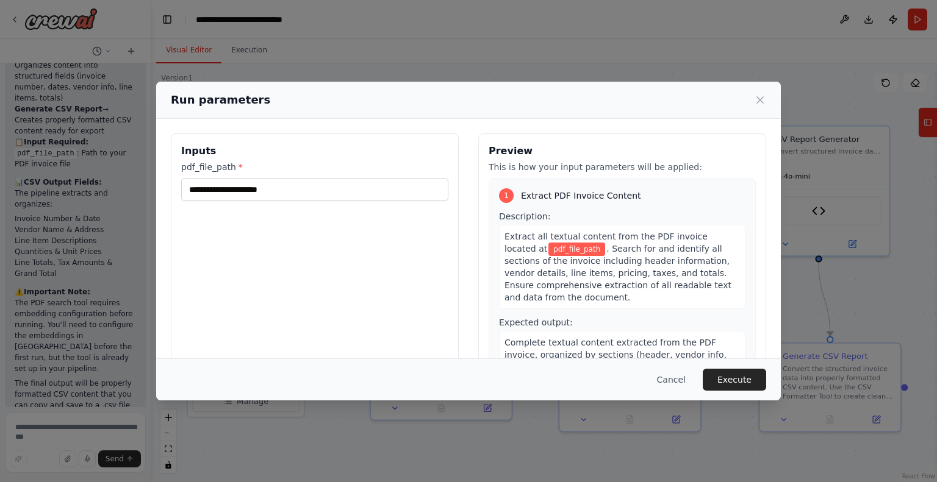
click at [319, 208] on div "Inputs pdf_file_path *" at bounding box center [315, 278] width 288 height 289
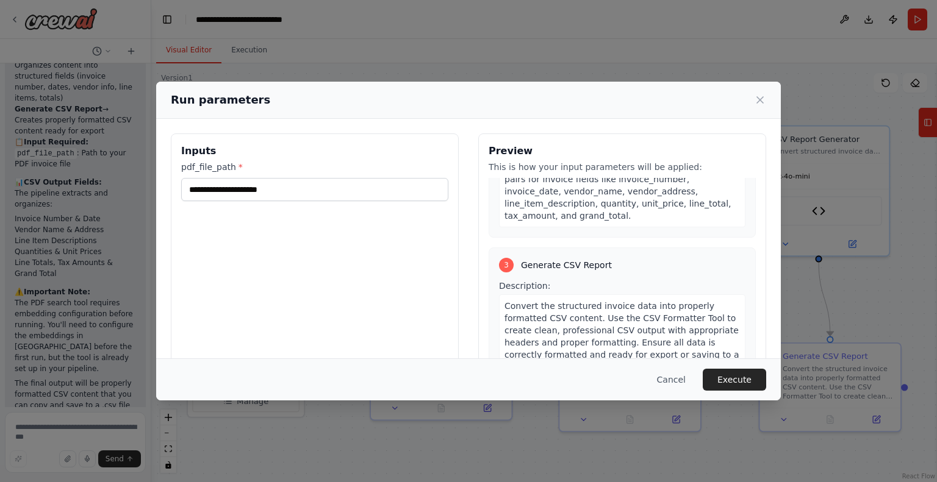
scroll to position [452, 0]
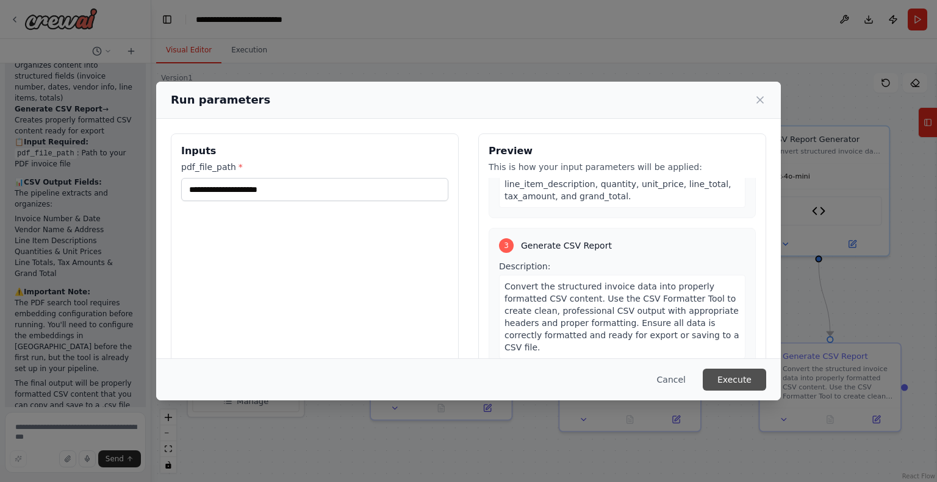
click at [736, 373] on button "Execute" at bounding box center [733, 380] width 63 height 22
click at [212, 215] on p "This field is required" at bounding box center [314, 212] width 267 height 12
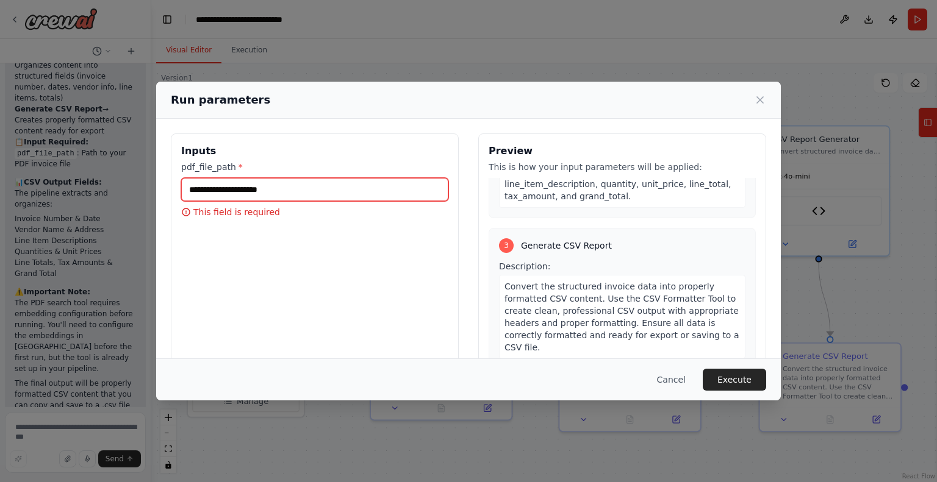
drag, startPoint x: 233, startPoint y: 196, endPoint x: 241, endPoint y: 193, distance: 8.5
click at [234, 196] on input "pdf_file_path *" at bounding box center [314, 189] width 267 height 23
click at [761, 105] on icon at bounding box center [760, 100] width 12 height 12
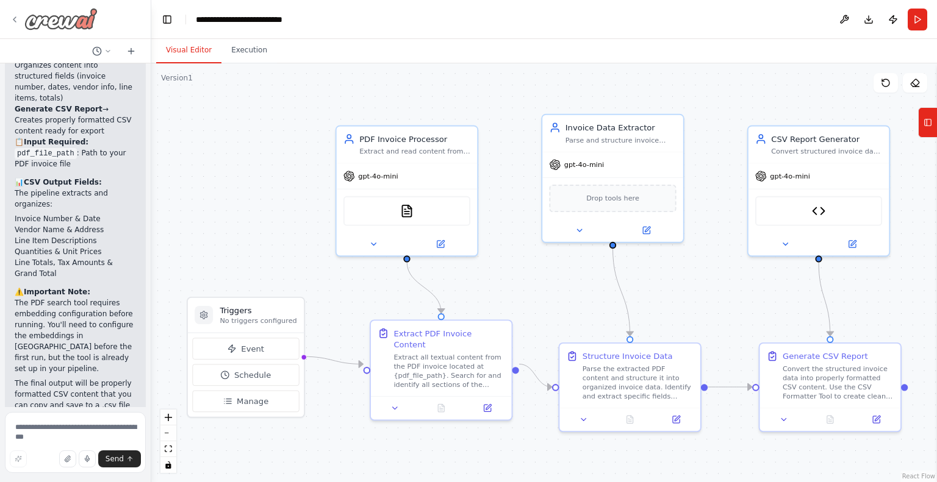
click at [18, 16] on icon at bounding box center [15, 20] width 10 height 10
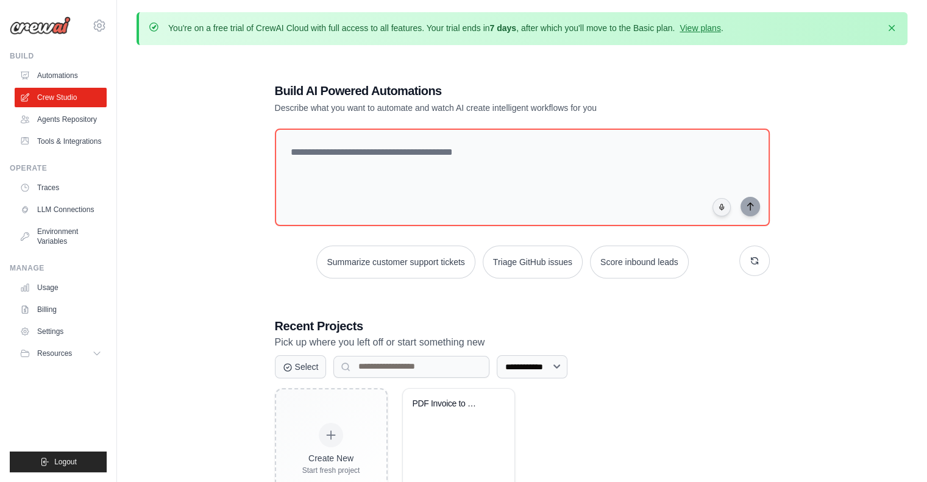
scroll to position [66, 0]
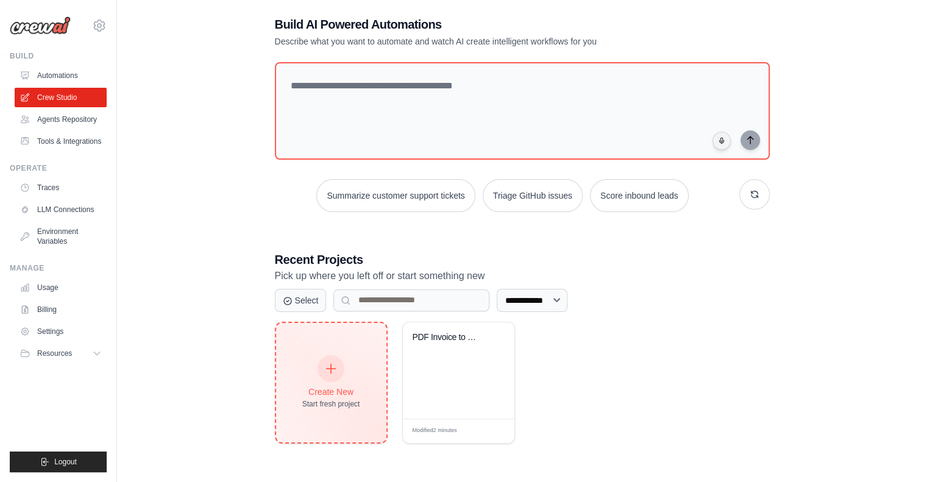
click at [365, 373] on div "Create New Start fresh project" at bounding box center [331, 383] width 110 height 120
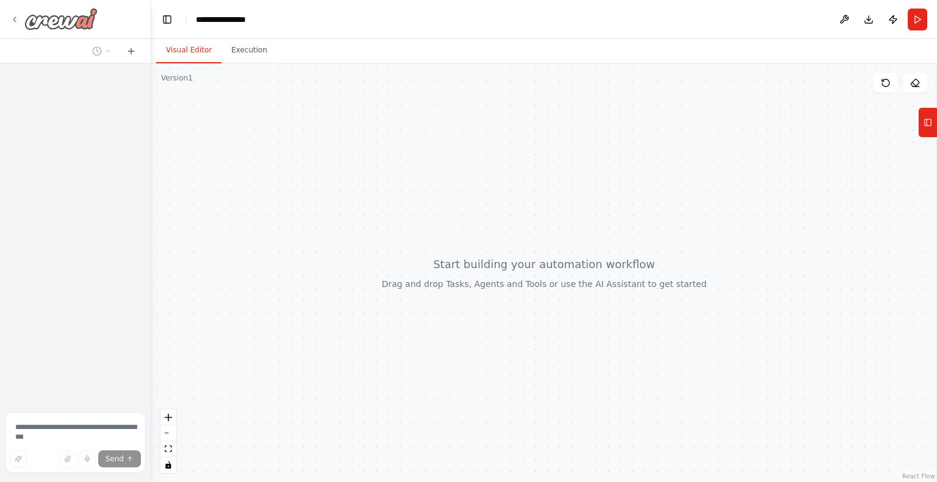
click at [17, 19] on icon at bounding box center [15, 20] width 10 height 10
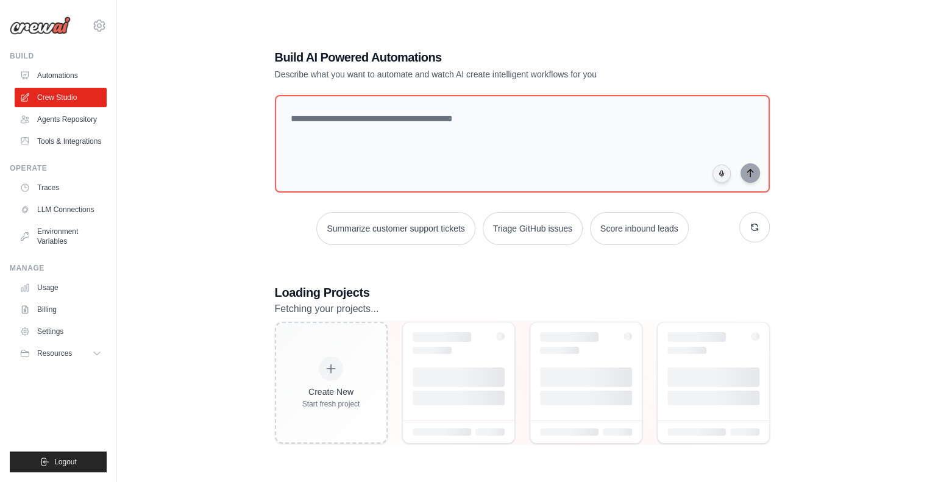
scroll to position [34, 0]
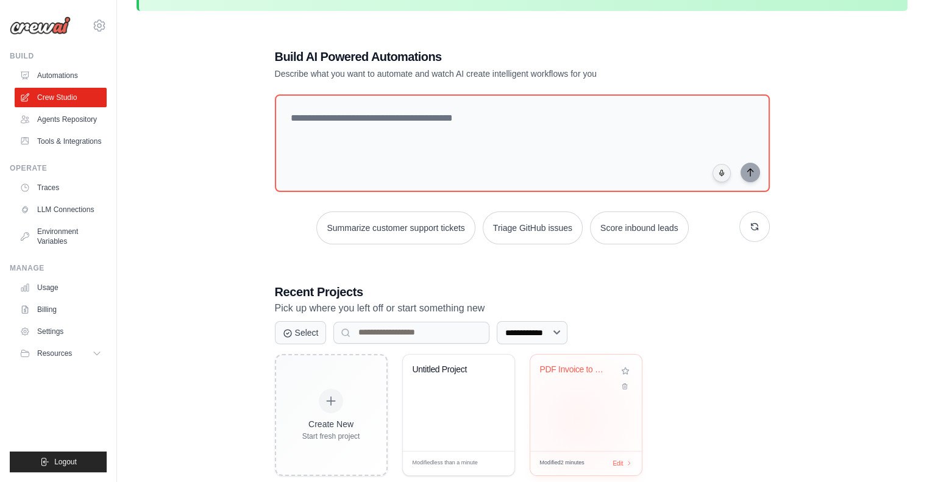
click at [577, 419] on div "PDF Invoice to CSV Processor" at bounding box center [586, 403] width 112 height 96
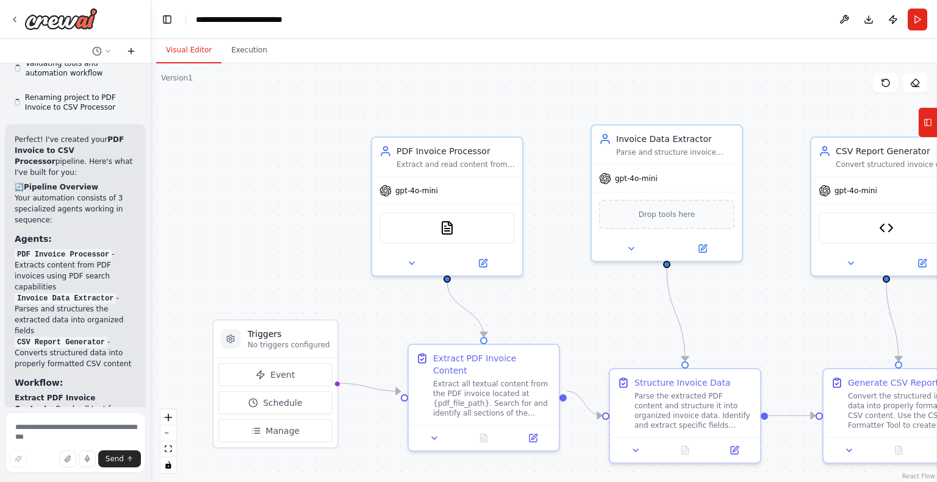
scroll to position [2905, 0]
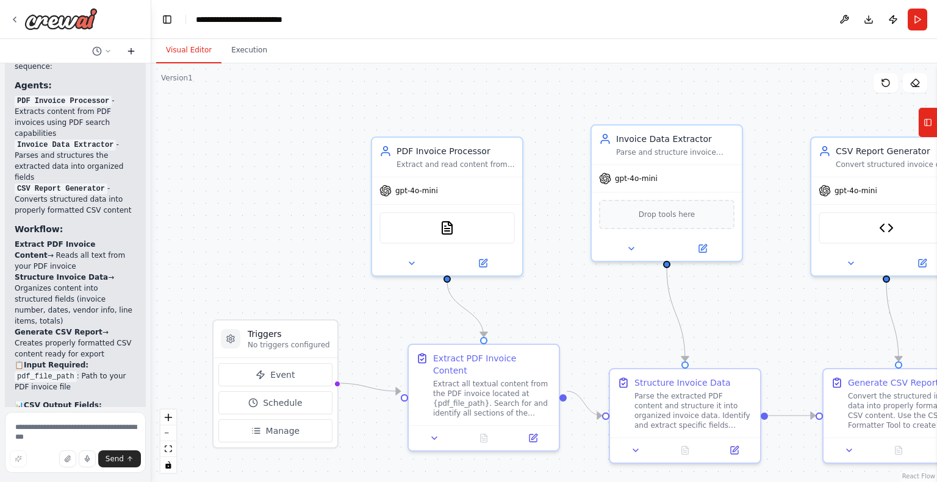
click at [130, 54] on icon at bounding box center [131, 51] width 10 height 10
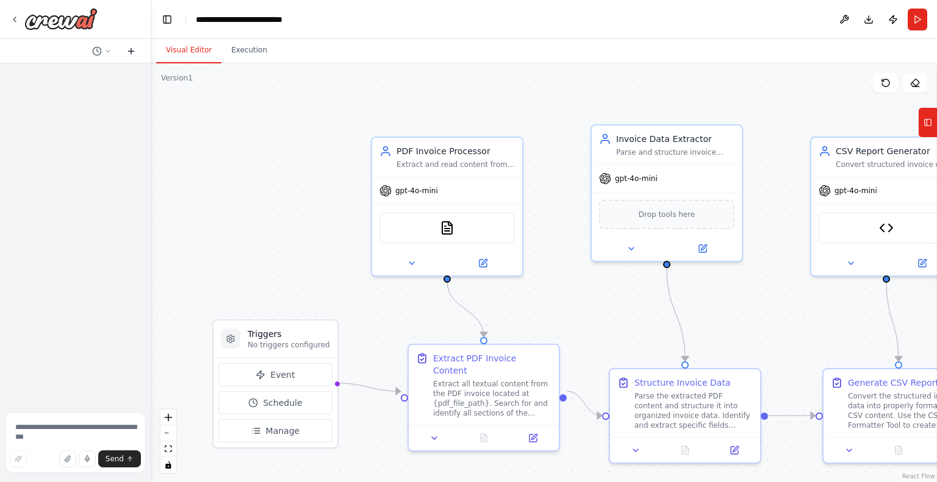
click at [132, 50] on icon at bounding box center [131, 51] width 10 height 10
click at [132, 51] on icon at bounding box center [131, 51] width 10 height 10
click at [74, 457] on button "button" at bounding box center [67, 459] width 17 height 17
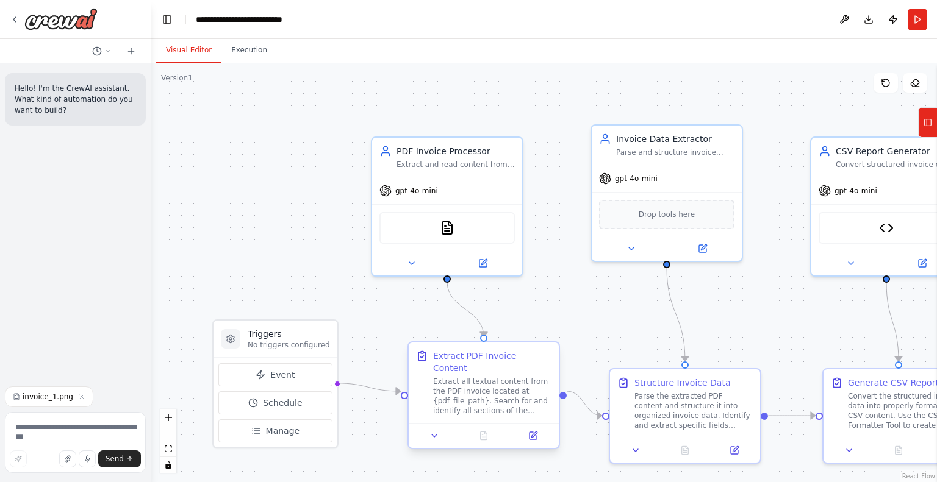
click at [477, 379] on div "Extract all textual content from the PDF invoice located at {pdf_file_path}. Se…" at bounding box center [492, 396] width 118 height 39
click at [466, 377] on div "Extract all textual content from the PDF invoice located at {pdf_file_path}. Se…" at bounding box center [492, 396] width 118 height 39
click at [529, 431] on icon at bounding box center [533, 436] width 10 height 10
click at [533, 432] on icon at bounding box center [533, 434] width 5 height 5
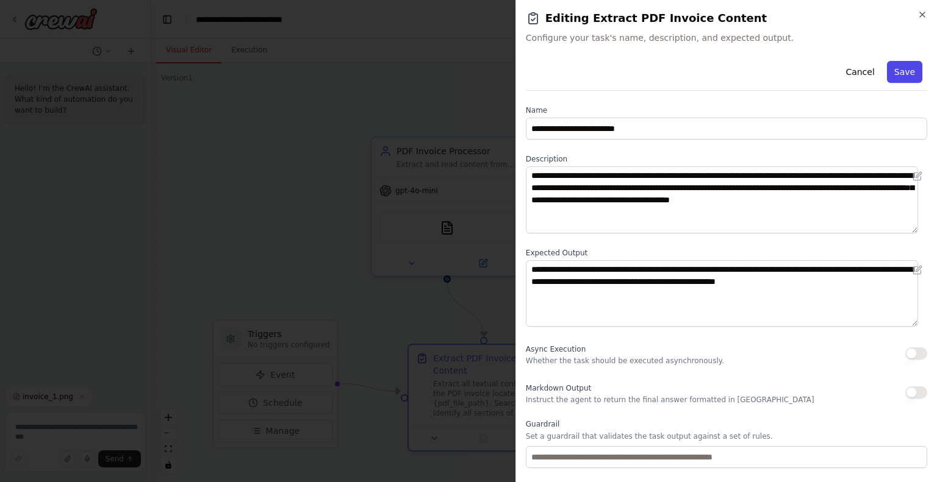
click at [893, 71] on button "Save" at bounding box center [904, 72] width 35 height 22
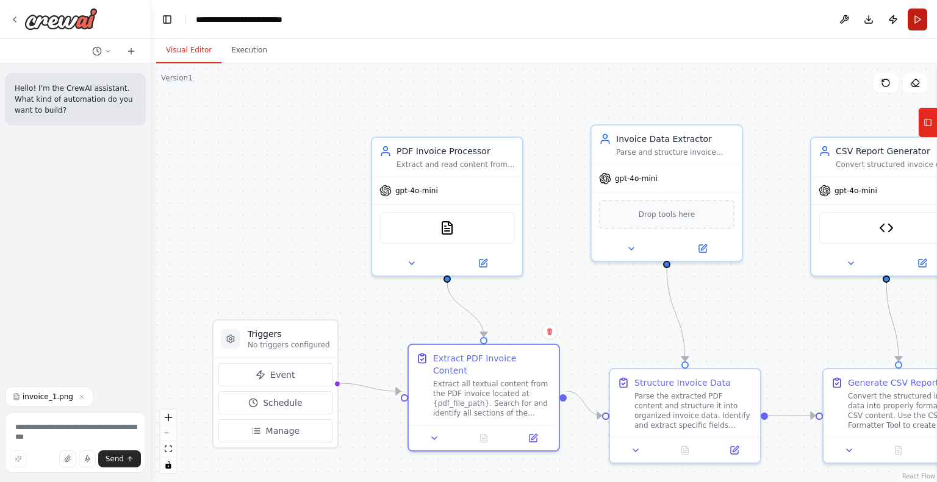
click at [921, 26] on button "Run" at bounding box center [917, 20] width 20 height 22
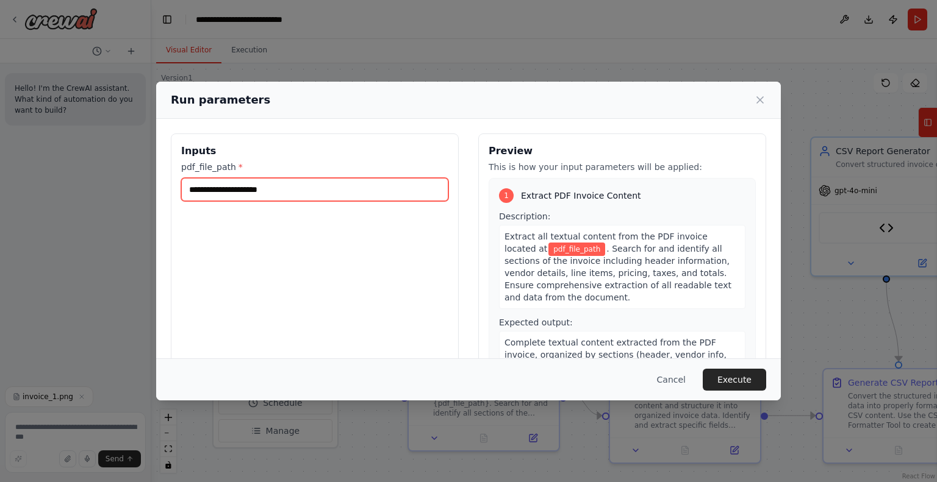
click at [280, 192] on input "pdf_file_path *" at bounding box center [314, 189] width 267 height 23
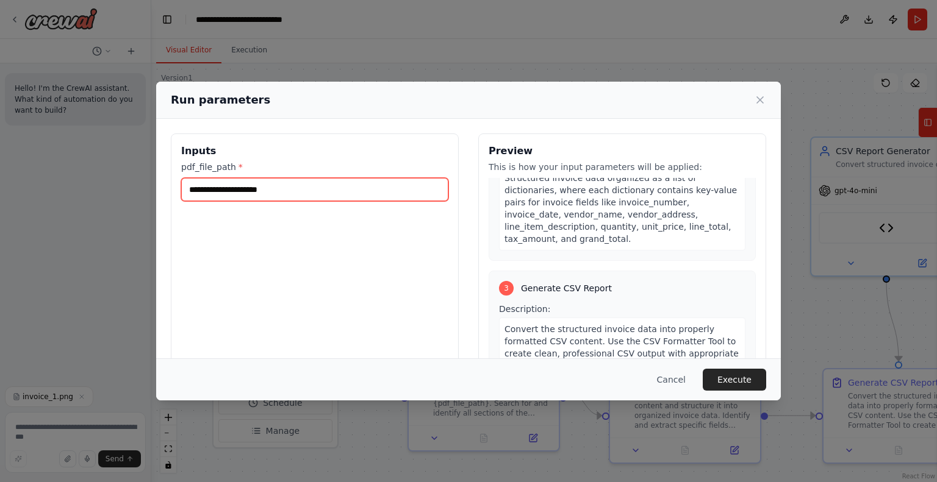
scroll to position [452, 0]
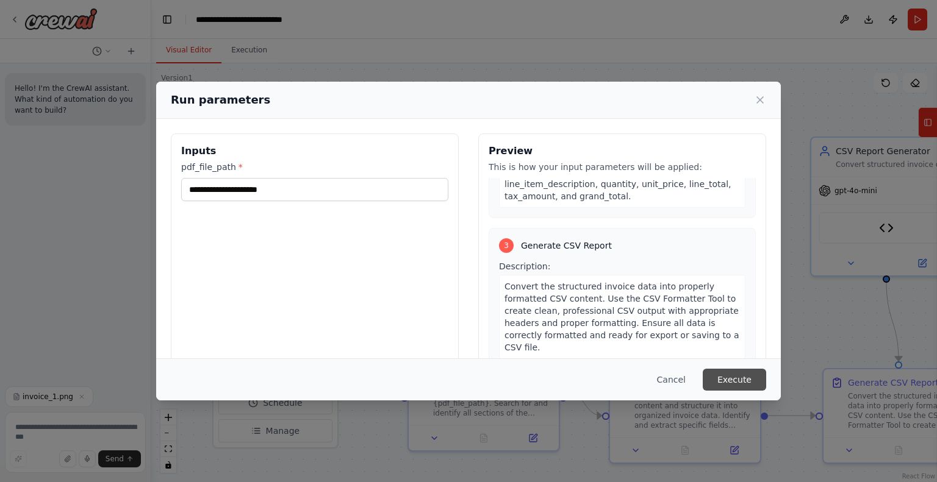
click at [722, 380] on button "Execute" at bounding box center [733, 380] width 63 height 22
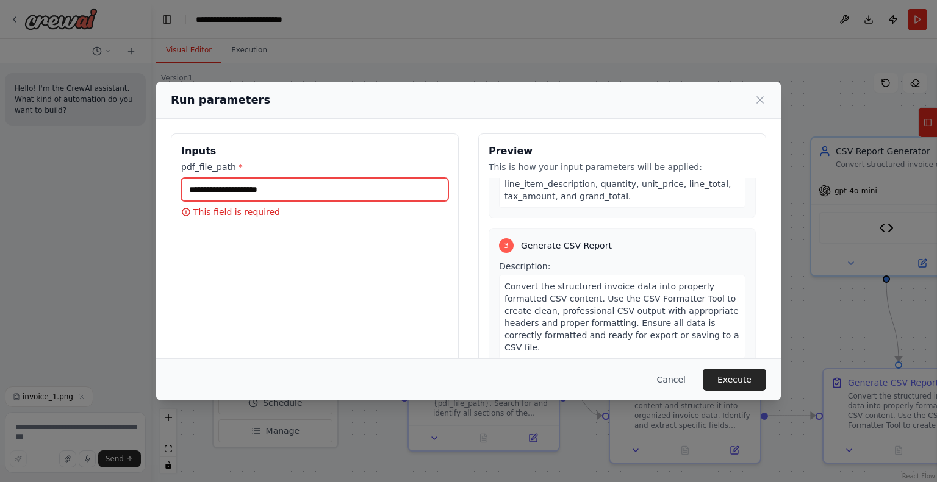
click at [205, 194] on input "pdf_file_path *" at bounding box center [314, 189] width 267 height 23
type input "**********"
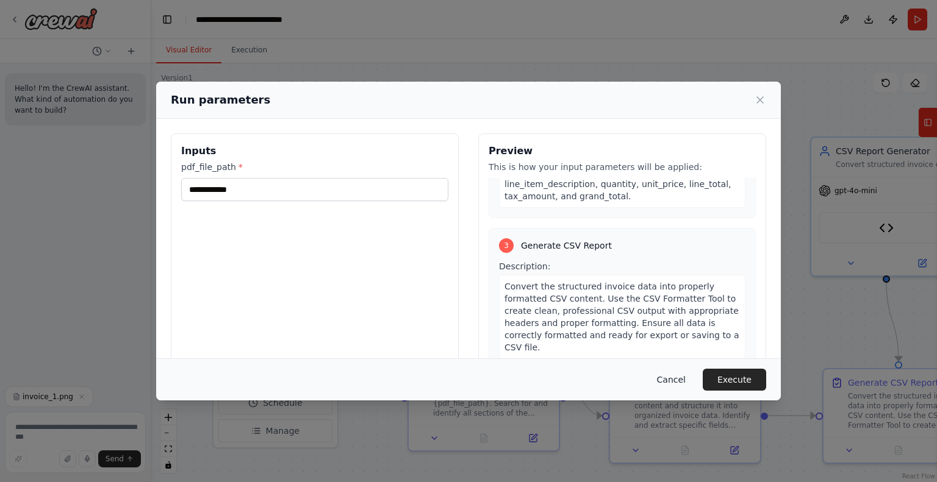
click at [669, 378] on button "Cancel" at bounding box center [671, 380] width 48 height 22
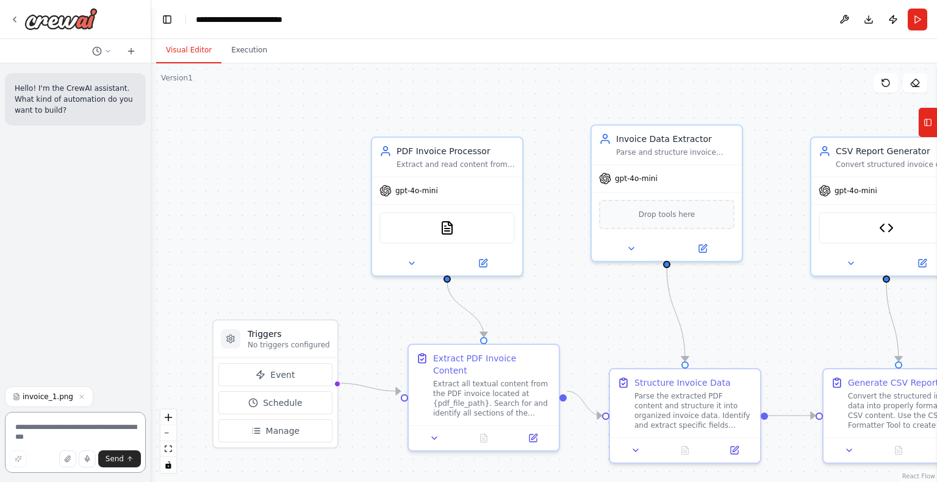
click at [56, 436] on textarea at bounding box center [75, 442] width 141 height 61
type textarea "**********"
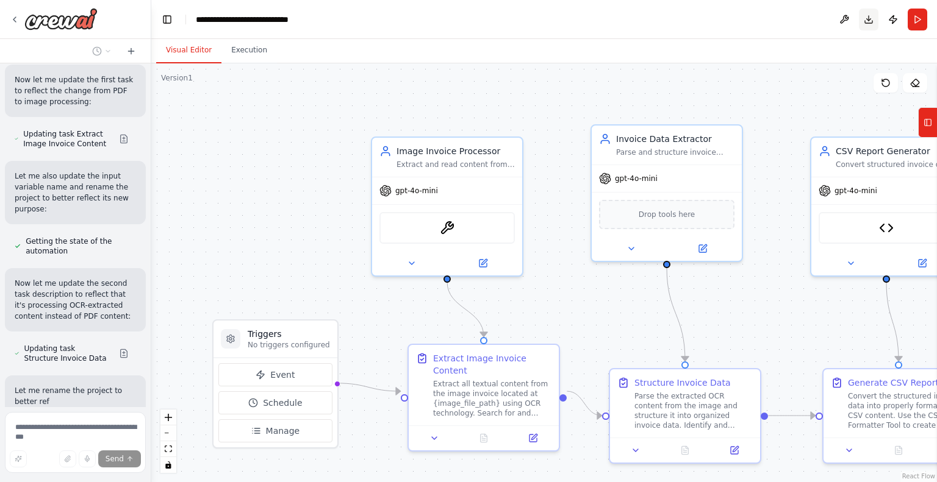
scroll to position [990, 0]
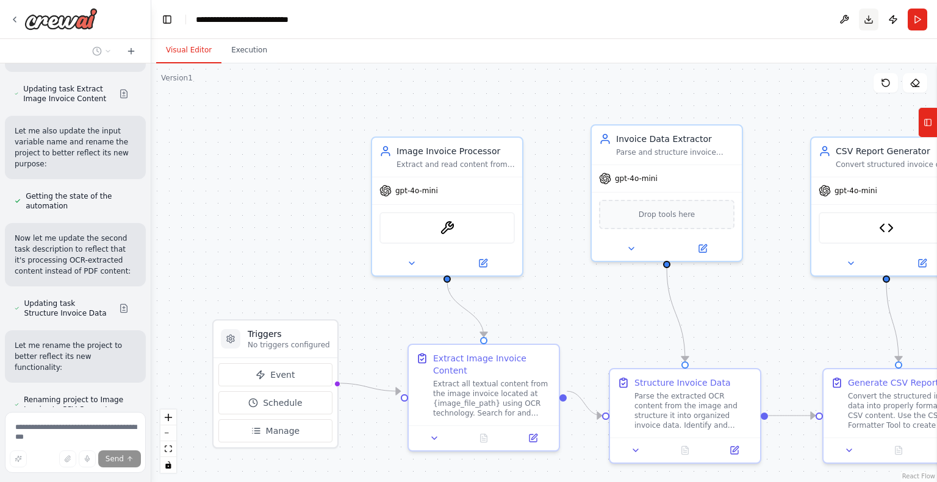
click at [869, 21] on button "Download" at bounding box center [868, 20] width 20 height 22
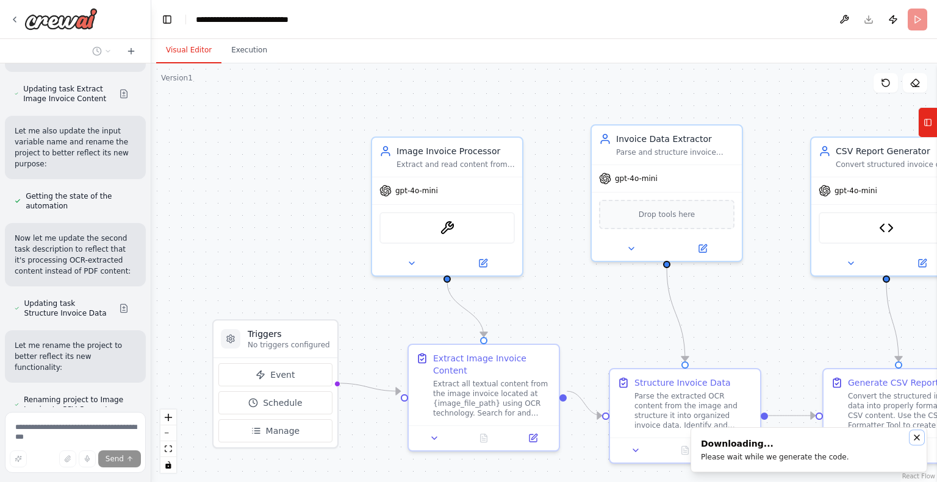
click at [917, 440] on icon "Notifications (F8)" at bounding box center [917, 438] width 10 height 10
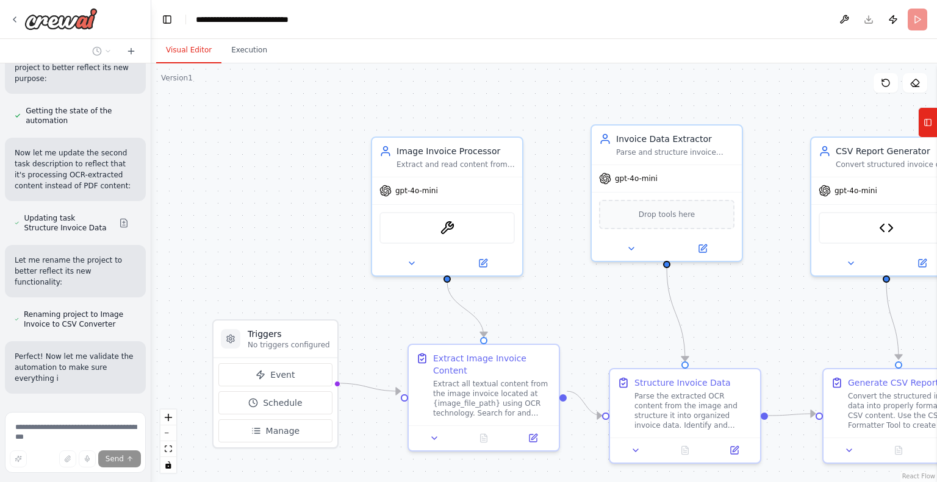
scroll to position [1086, 0]
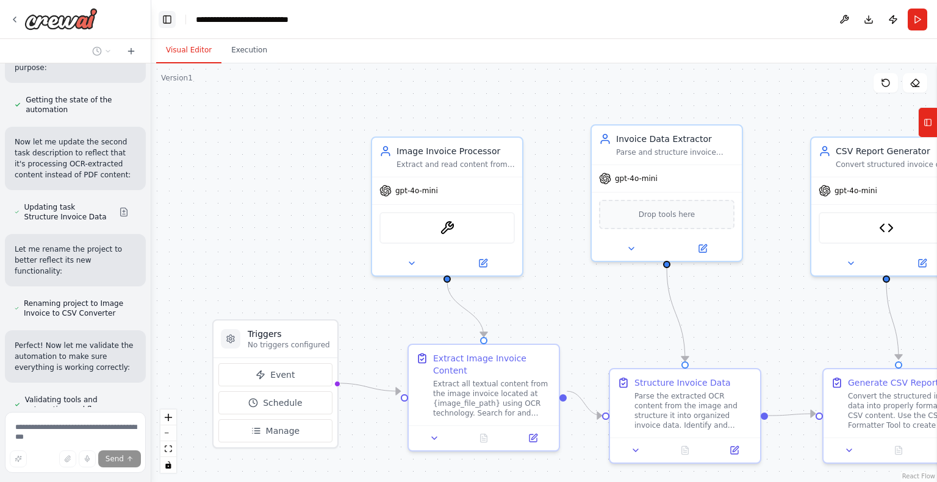
click at [173, 16] on button "Toggle Left Sidebar" at bounding box center [167, 19] width 17 height 17
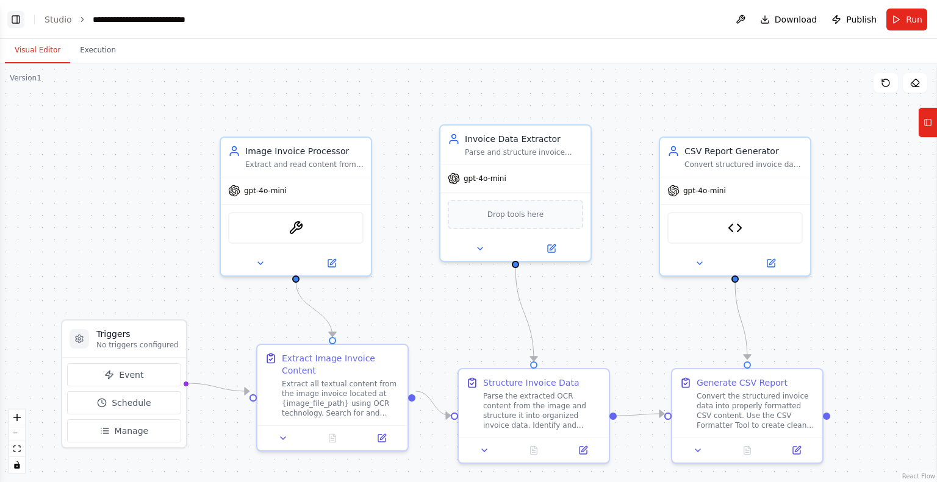
click at [15, 19] on button "Toggle Left Sidebar" at bounding box center [15, 19] width 17 height 17
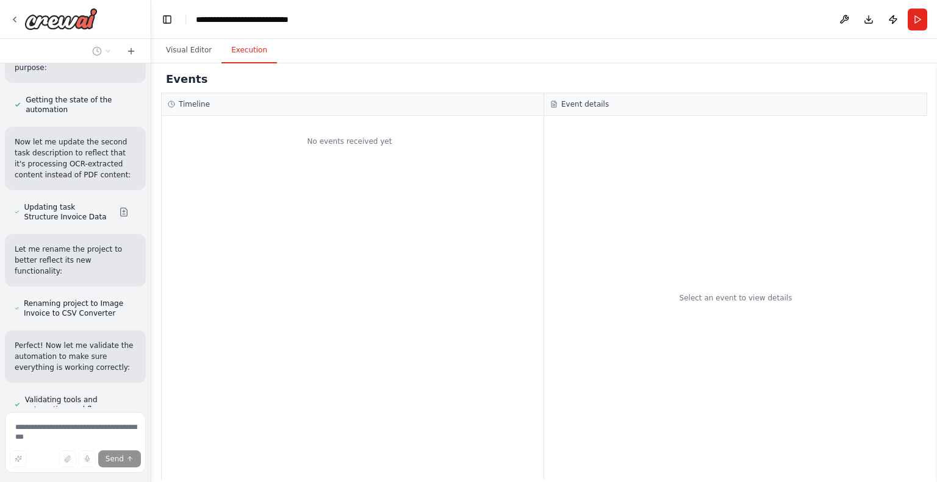
click at [234, 48] on button "Execution" at bounding box center [248, 51] width 55 height 26
click at [179, 51] on button "Visual Editor" at bounding box center [188, 51] width 65 height 26
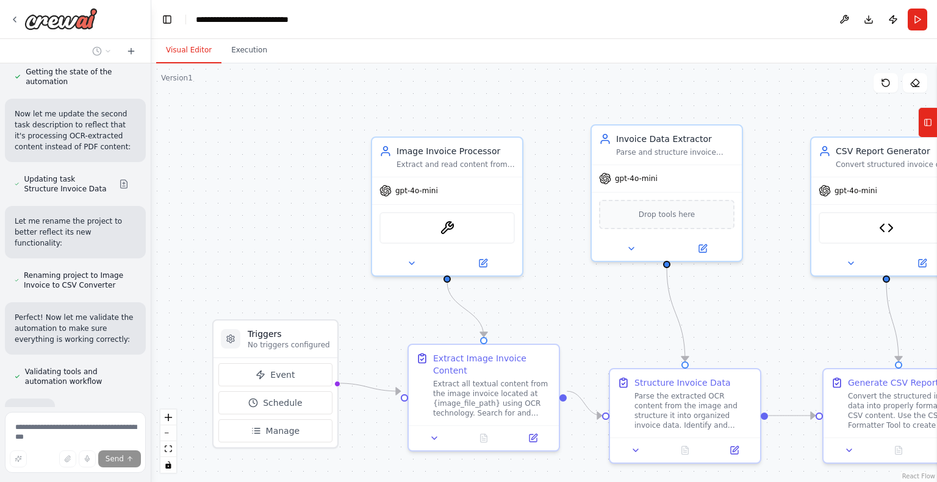
scroll to position [1127, 0]
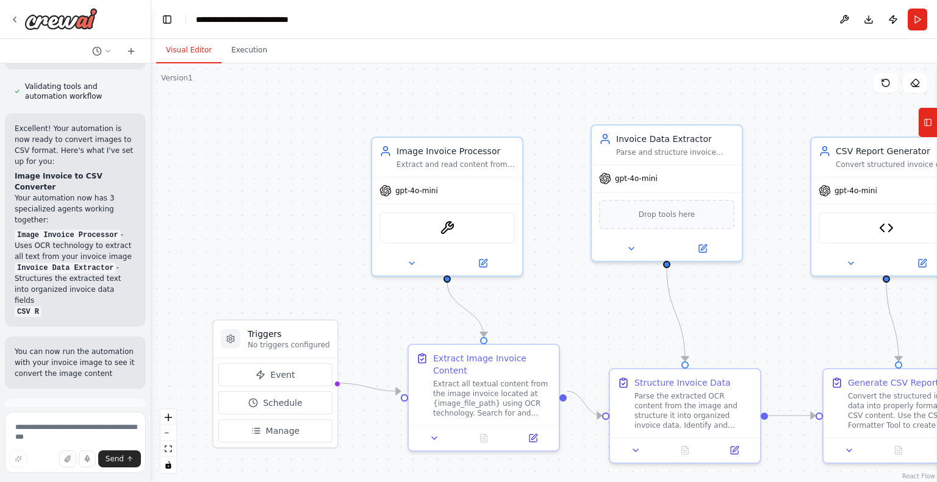
click at [73, 409] on div "Suggestion Dismiss I have some suggestions to help you move forward with your a…" at bounding box center [75, 448] width 121 height 79
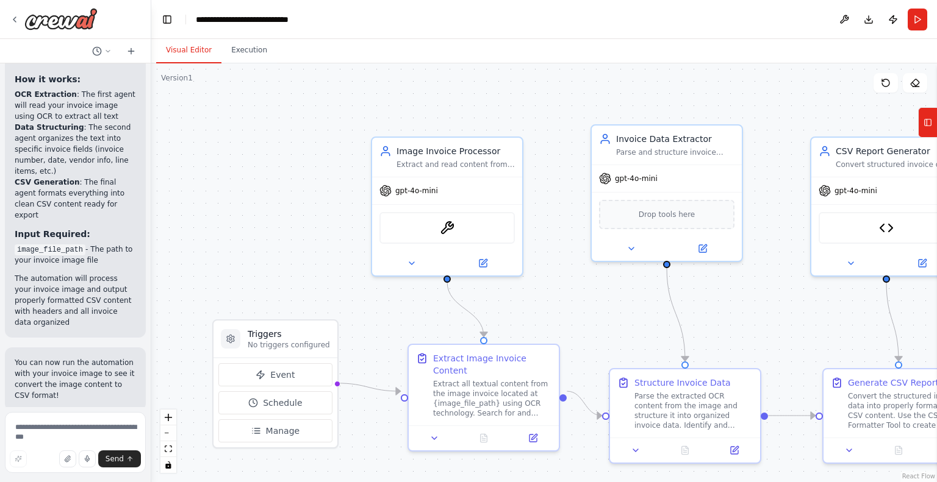
scroll to position [1695, 0]
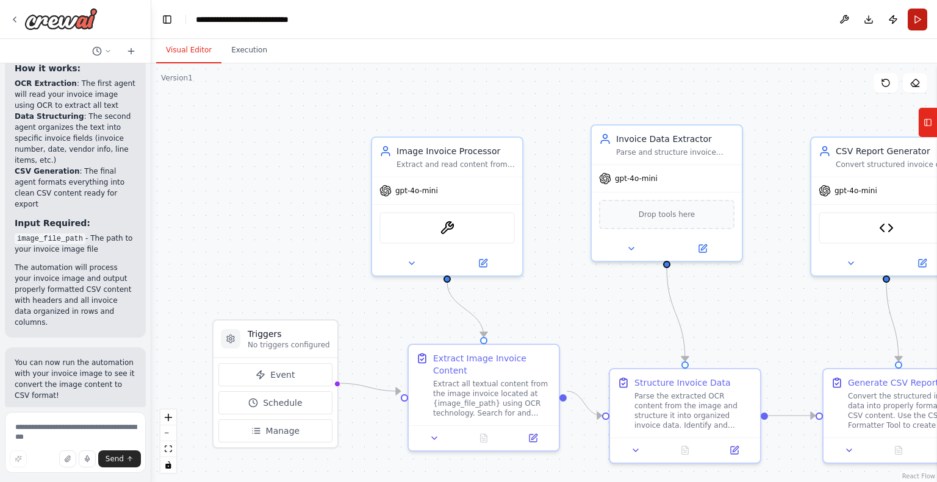
click at [920, 20] on button "Run" at bounding box center [917, 20] width 20 height 22
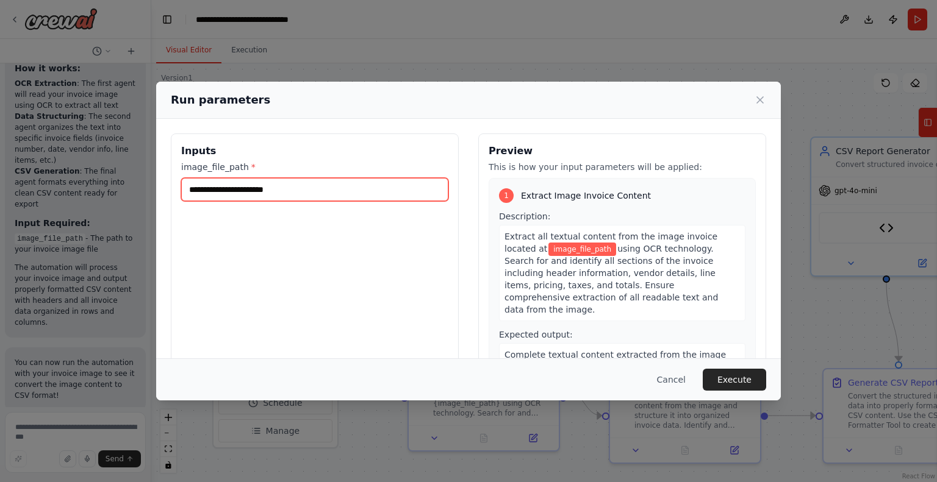
click at [346, 189] on input "image_file_path *" at bounding box center [314, 189] width 267 height 23
click at [252, 194] on input "image_file_path *" at bounding box center [314, 189] width 267 height 23
click at [677, 379] on button "Cancel" at bounding box center [671, 380] width 48 height 22
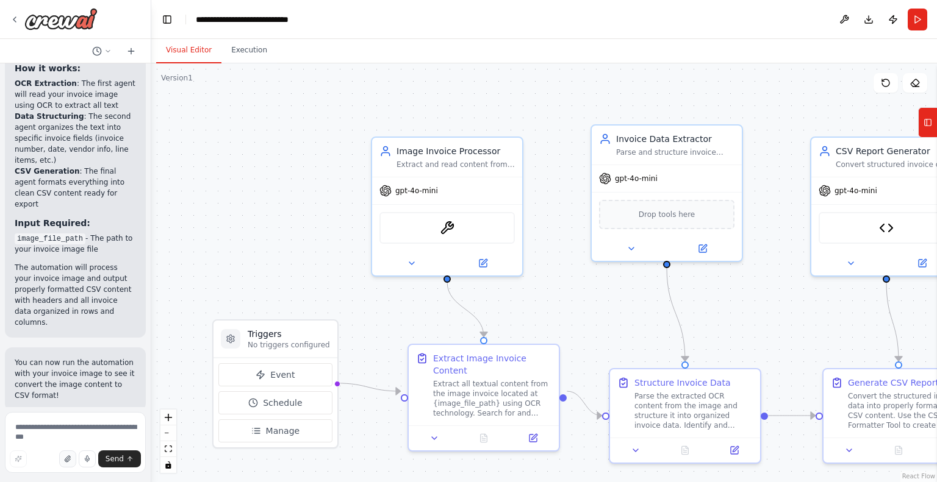
click at [66, 458] on icon "button" at bounding box center [67, 458] width 7 height 7
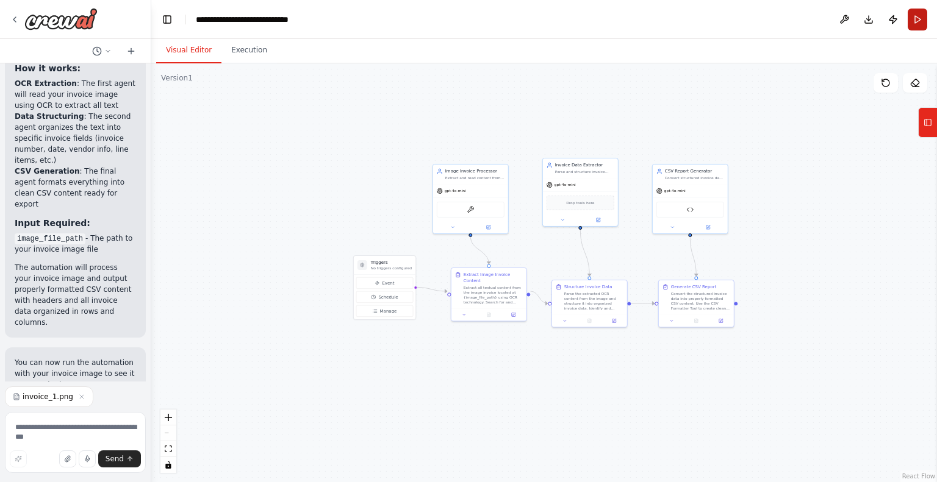
click at [915, 21] on button "Run" at bounding box center [917, 20] width 20 height 22
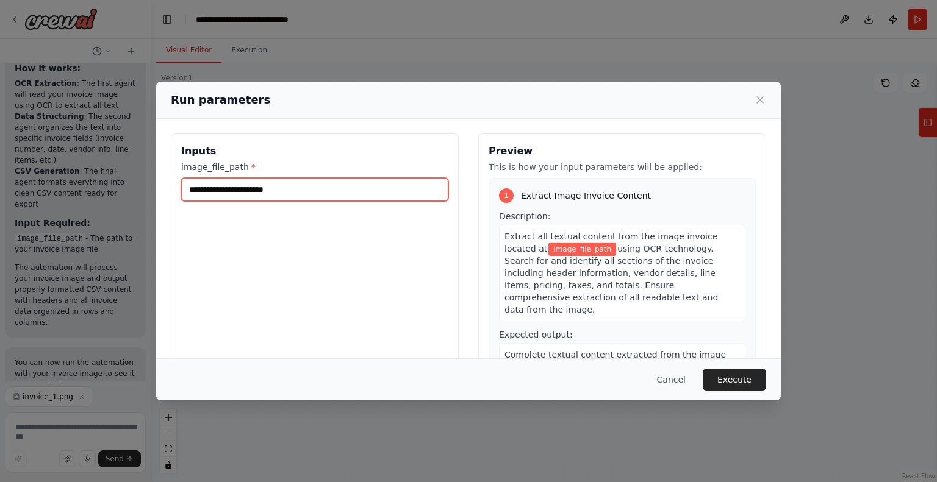
click at [283, 196] on input "image_file_path *" at bounding box center [314, 189] width 267 height 23
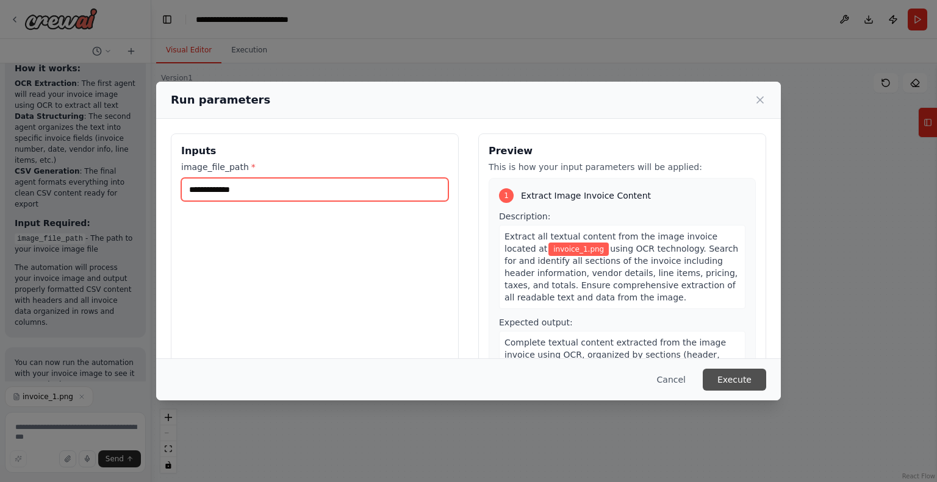
type input "**********"
click at [741, 380] on button "Execute" at bounding box center [733, 380] width 63 height 22
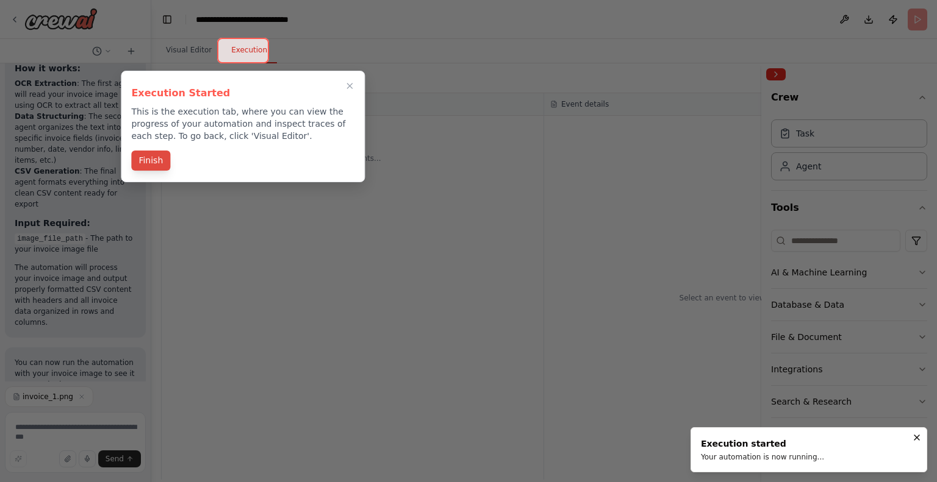
click at [151, 165] on button "Finish" at bounding box center [150, 161] width 39 height 20
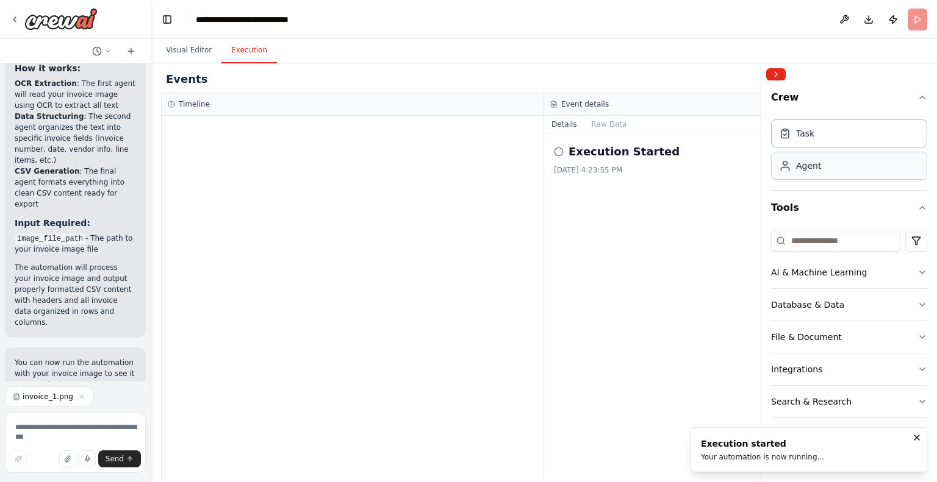
click at [805, 165] on div "Agent" at bounding box center [808, 166] width 25 height 12
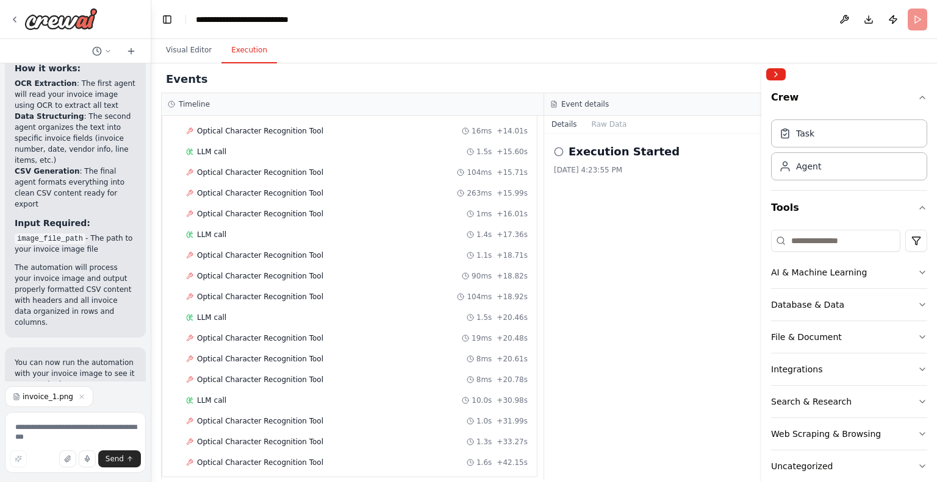
scroll to position [1720, 0]
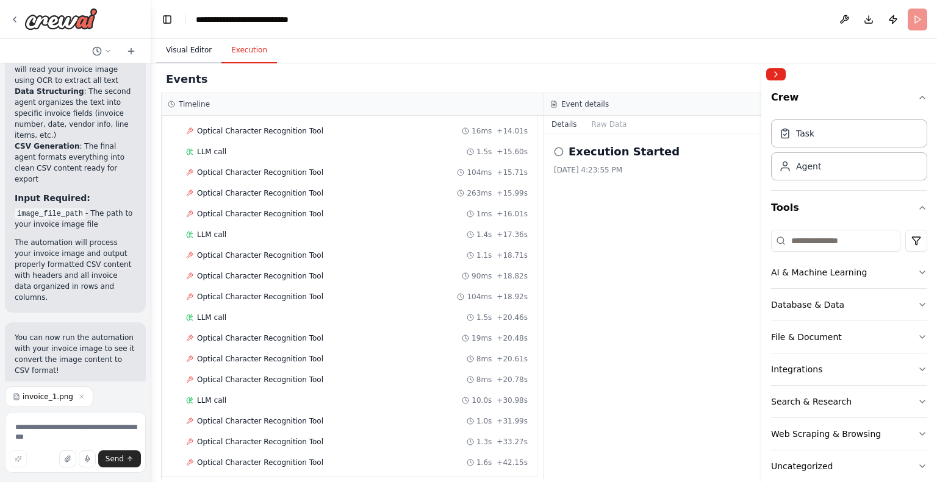
click at [177, 48] on button "Visual Editor" at bounding box center [188, 51] width 65 height 26
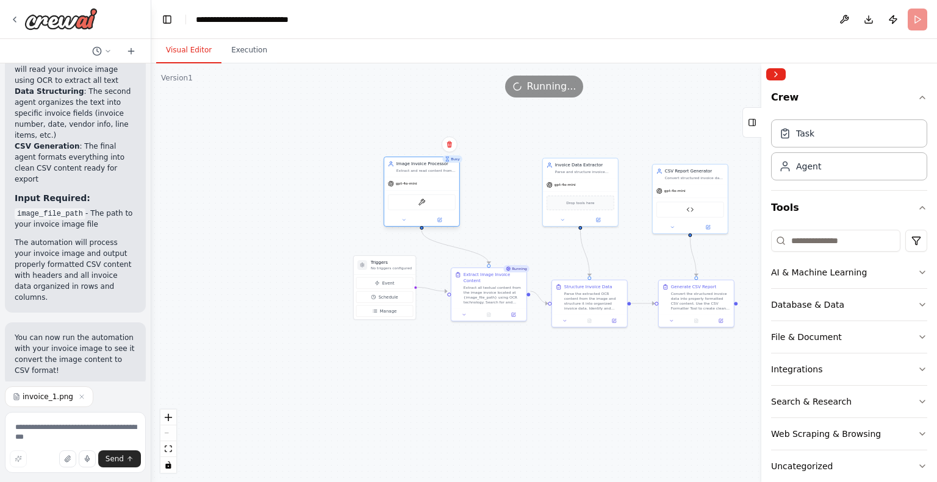
drag, startPoint x: 472, startPoint y: 214, endPoint x: 420, endPoint y: 207, distance: 52.3
click at [420, 207] on div "OCRTool" at bounding box center [422, 202] width 68 height 16
drag, startPoint x: 407, startPoint y: 279, endPoint x: 318, endPoint y: 279, distance: 89.6
click at [318, 279] on button "Event" at bounding box center [293, 283] width 57 height 12
drag, startPoint x: 508, startPoint y: 293, endPoint x: 437, endPoint y: 300, distance: 72.3
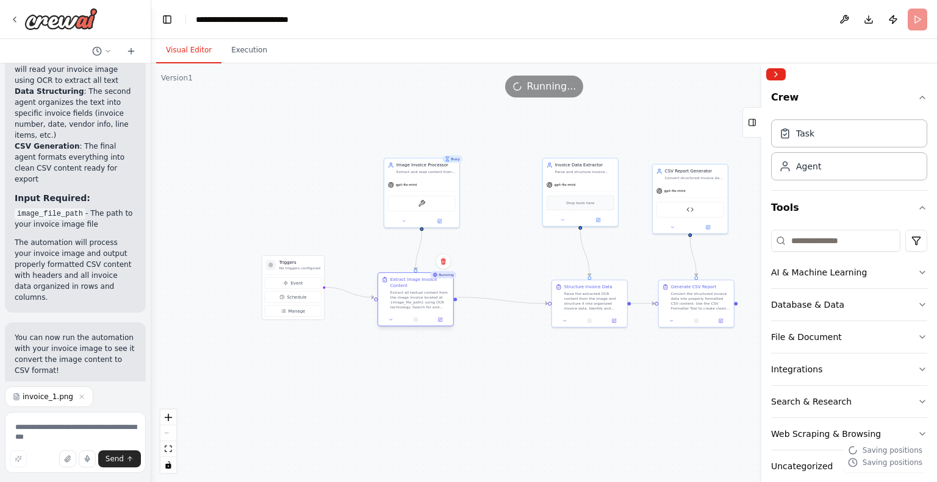
click at [437, 300] on div "Extract all textual content from the image invoice located at {image_file_path}…" at bounding box center [419, 300] width 59 height 20
click at [429, 300] on div "Extract all textual content from the image invoice located at {image_file_path}…" at bounding box center [419, 300] width 59 height 20
click at [256, 57] on button "Execution" at bounding box center [248, 51] width 55 height 26
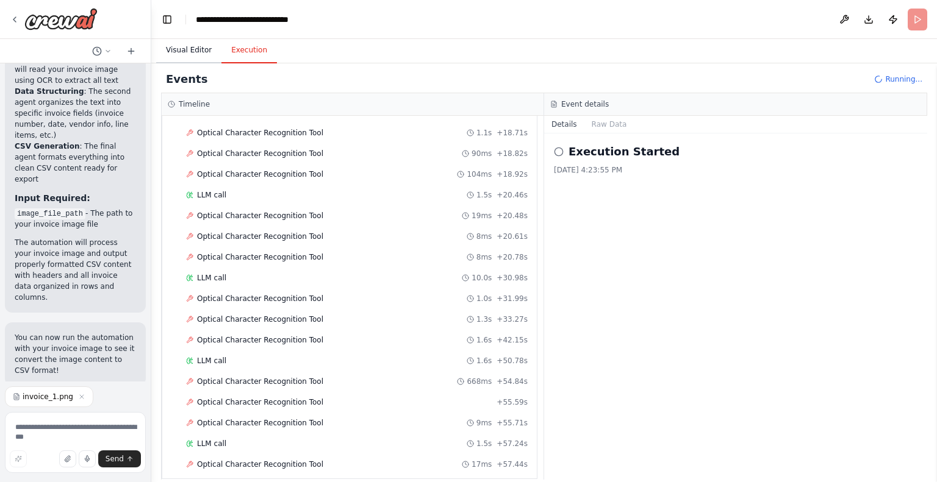
scroll to position [0, 0]
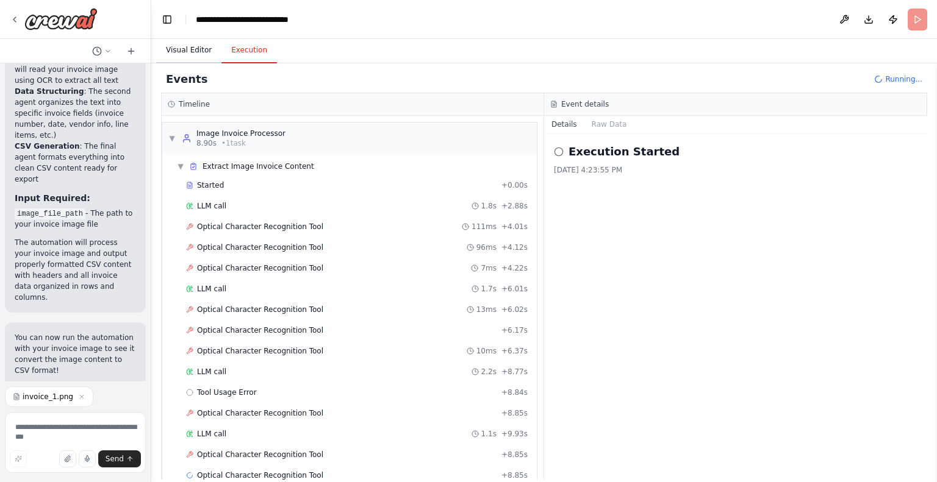
click at [198, 59] on button "Visual Editor" at bounding box center [188, 51] width 65 height 26
click at [239, 51] on button "Execution" at bounding box center [248, 51] width 55 height 26
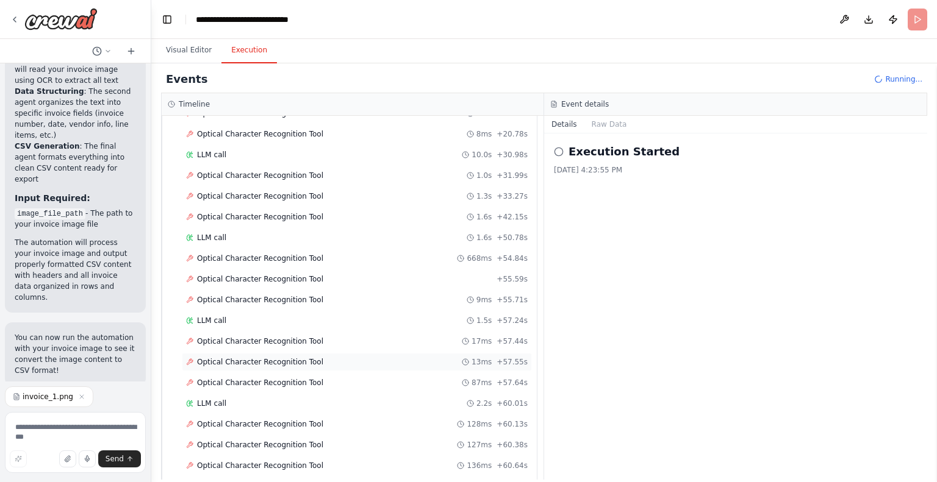
scroll to position [839, 0]
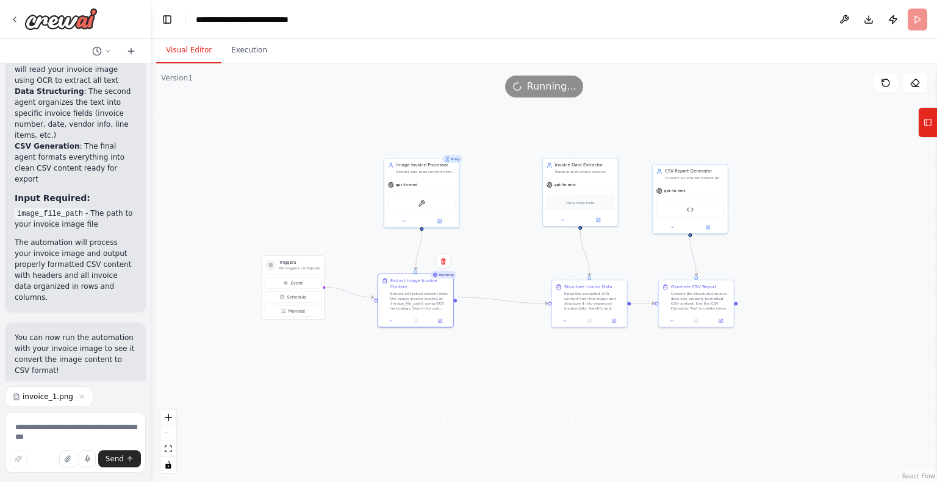
click at [179, 40] on button "Visual Editor" at bounding box center [188, 51] width 65 height 26
click at [79, 423] on textarea at bounding box center [75, 442] width 141 height 61
type textarea "**********"
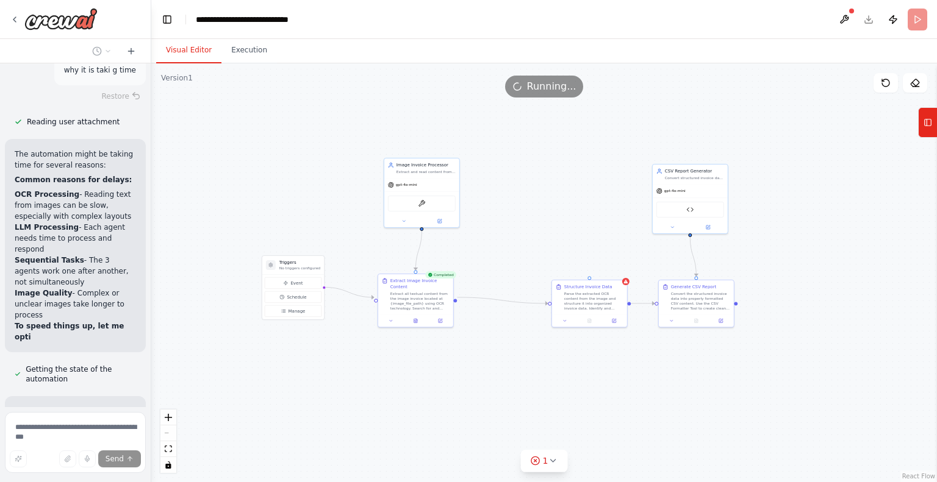
scroll to position [1758, 0]
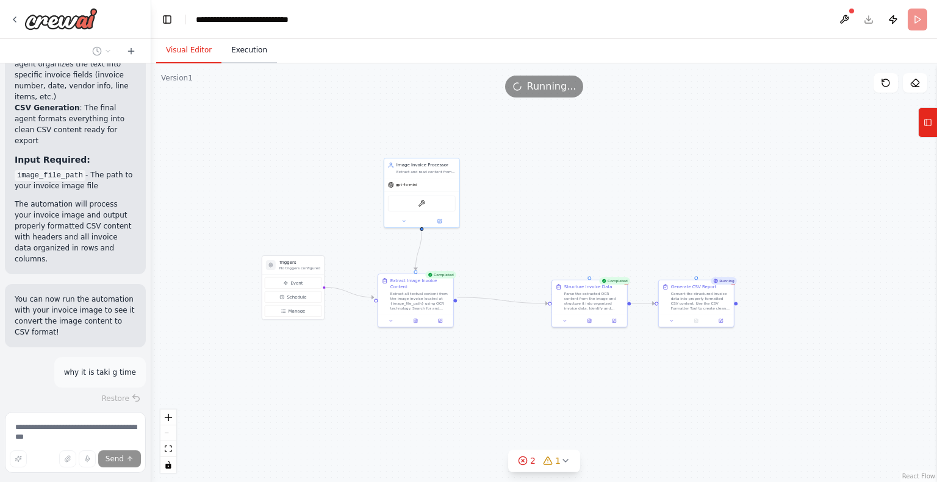
click at [246, 53] on button "Execution" at bounding box center [248, 51] width 55 height 26
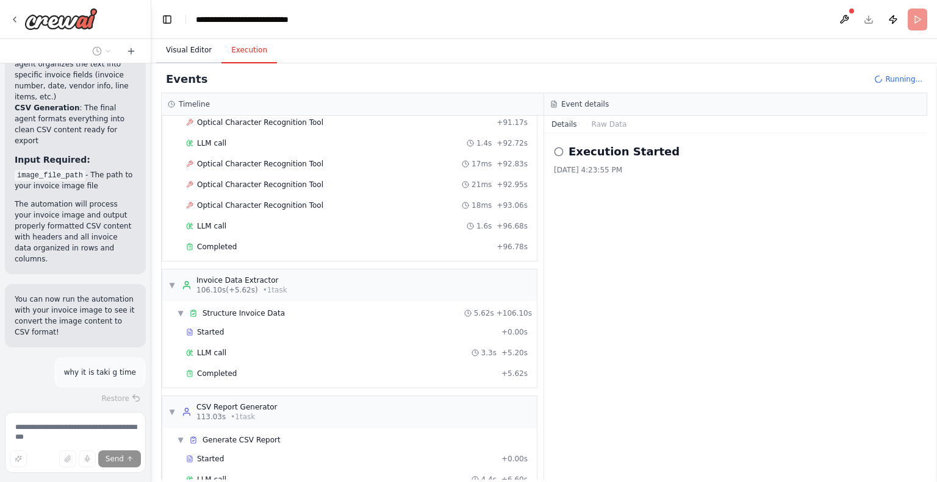
scroll to position [2094, 0]
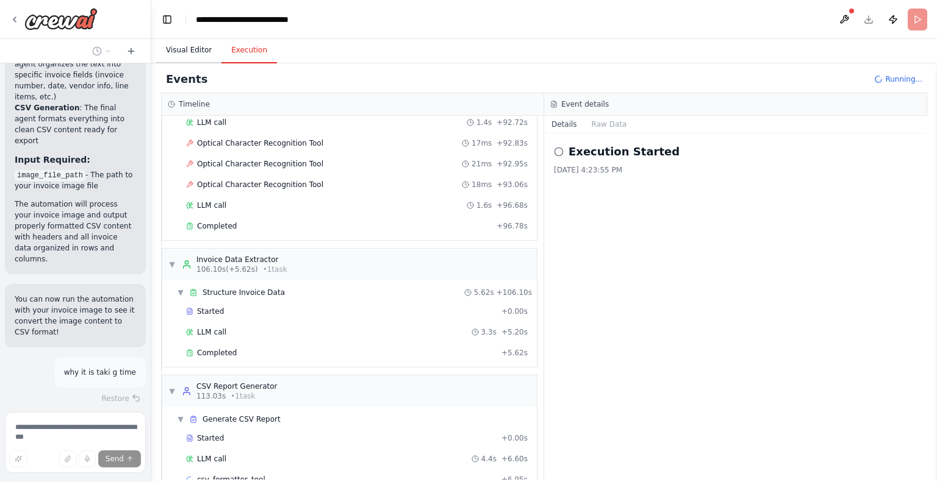
click at [194, 45] on button "Visual Editor" at bounding box center [188, 51] width 65 height 26
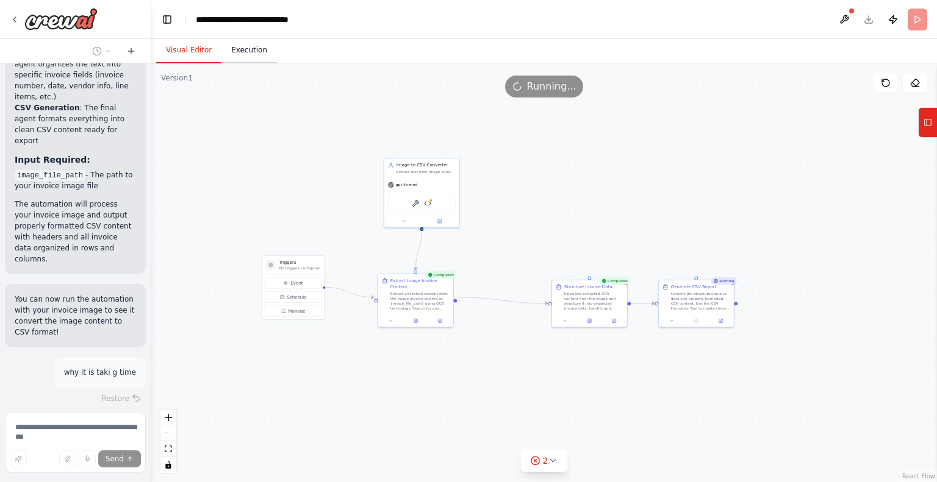
click at [260, 59] on button "Execution" at bounding box center [248, 51] width 55 height 26
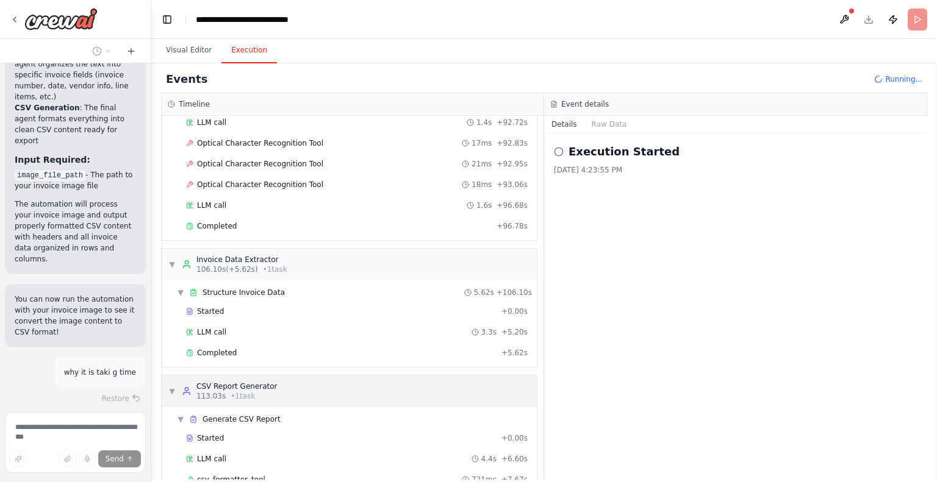
scroll to position [2114, 0]
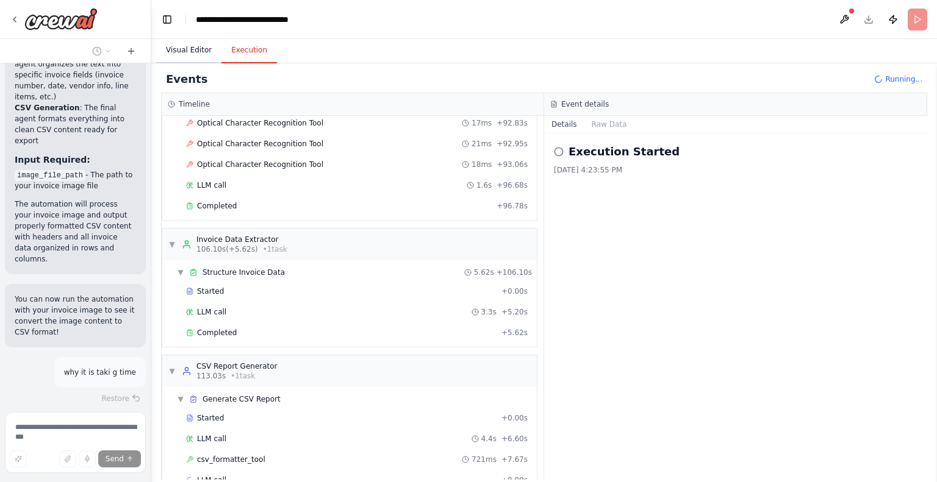
click at [186, 54] on button "Visual Editor" at bounding box center [188, 51] width 65 height 26
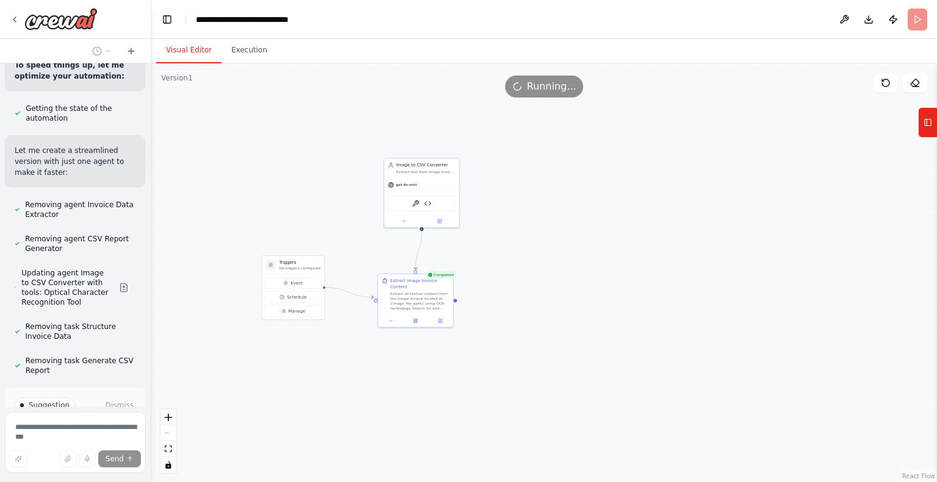
scroll to position [2336, 0]
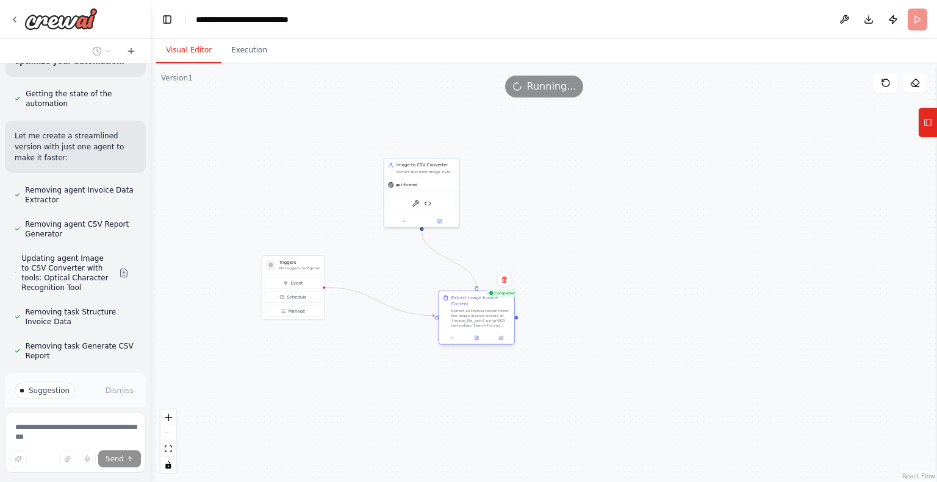
drag, startPoint x: 433, startPoint y: 305, endPoint x: 493, endPoint y: 321, distance: 62.4
click at [493, 321] on div "Extract Image Invoice Content Extract all textual content from the image invoic…" at bounding box center [476, 311] width 75 height 40
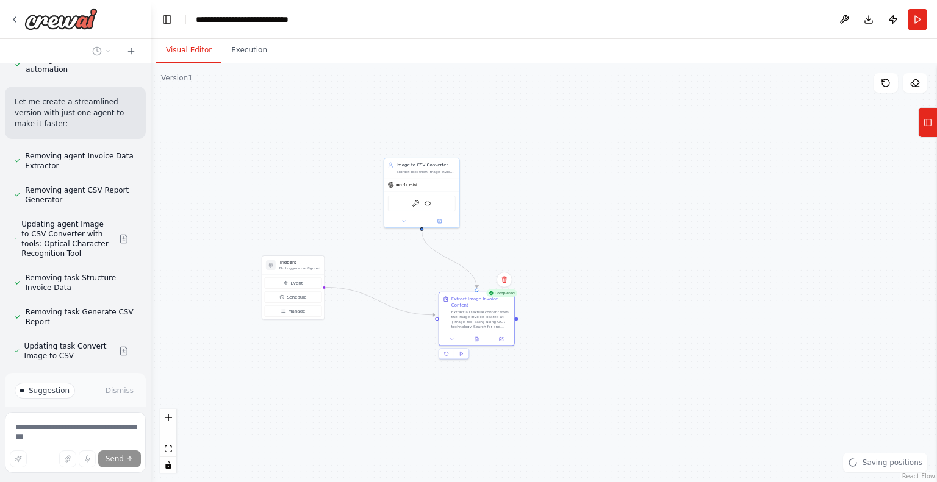
click at [266, 66] on div ".deletable-edge-delete-btn { width: 20px; height: 20px; border: 0px solid #ffff…" at bounding box center [543, 272] width 785 height 419
click at [254, 60] on button "Execution" at bounding box center [248, 51] width 55 height 26
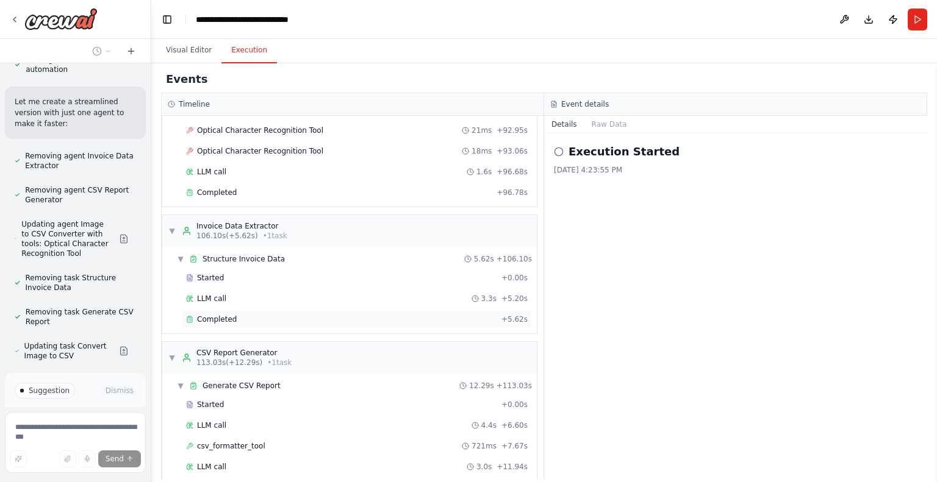
scroll to position [2135, 0]
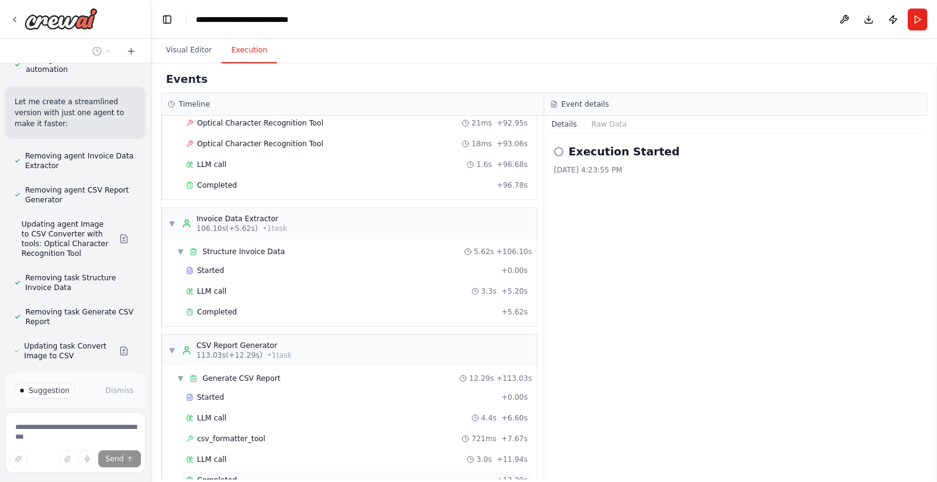
click at [227, 476] on span "Completed" at bounding box center [217, 481] width 40 height 10
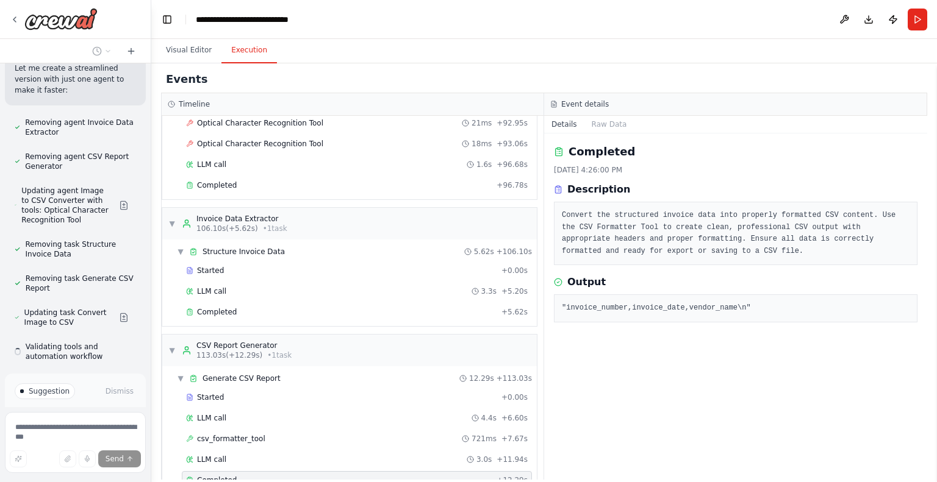
scroll to position [2405, 0]
click at [651, 305] on pre ""invoice_number,invoice_date,vendor_name\n"" at bounding box center [736, 308] width 348 height 12
click at [644, 318] on div ""invoice_number,invoice_date,vendor_name\n"" at bounding box center [735, 308] width 363 height 28
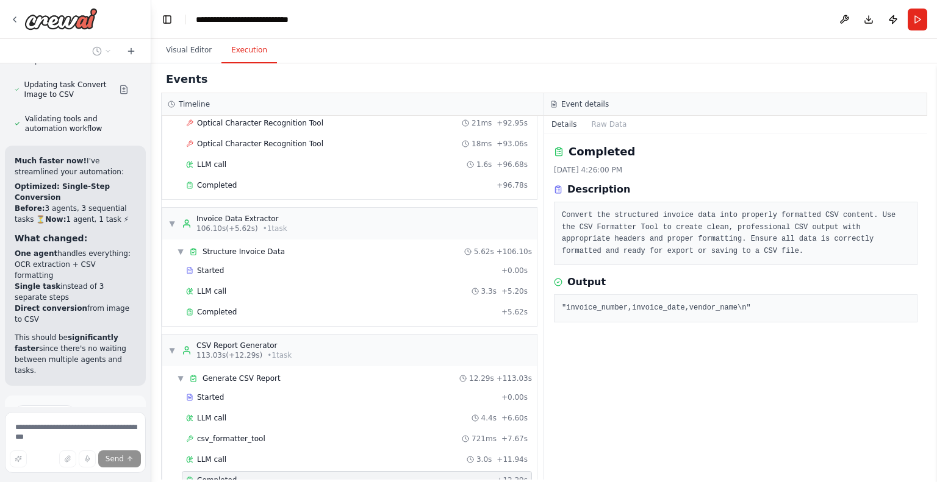
scroll to position [2644, 0]
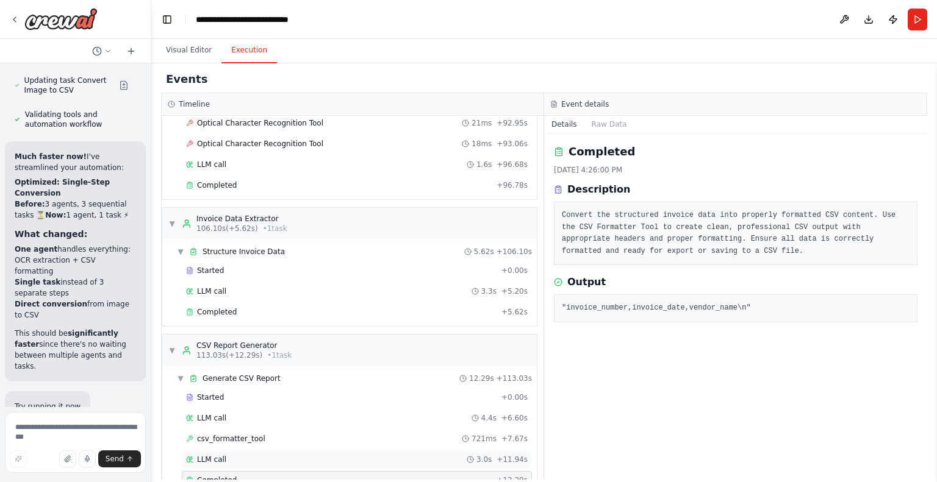
click at [252, 455] on div "LLM call 3.0s + 11.94s" at bounding box center [356, 460] width 341 height 10
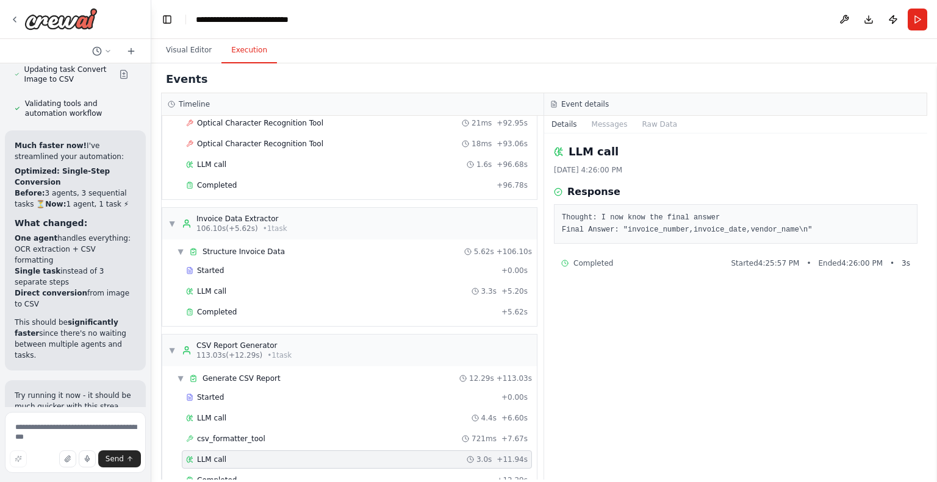
scroll to position [2658, 0]
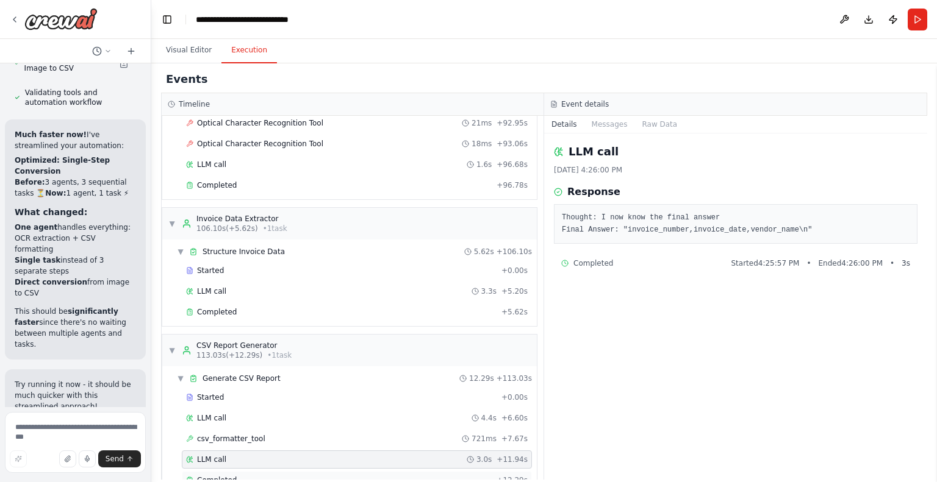
click at [230, 476] on span "Completed" at bounding box center [217, 481] width 40 height 10
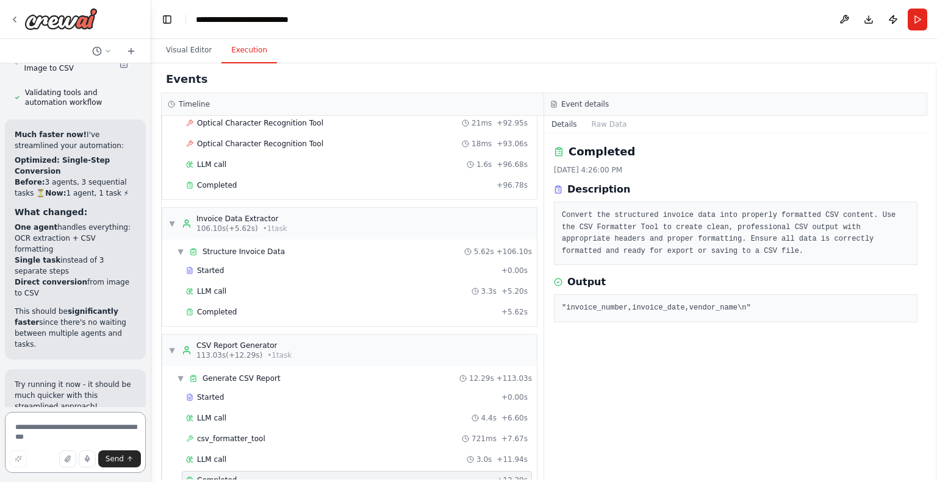
click at [79, 430] on textarea at bounding box center [75, 442] width 141 height 61
type textarea "**********"
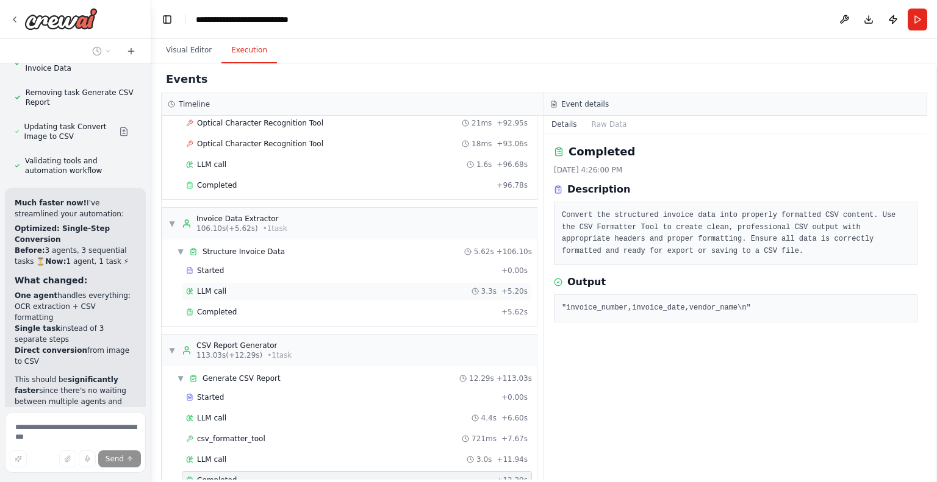
scroll to position [2657, 0]
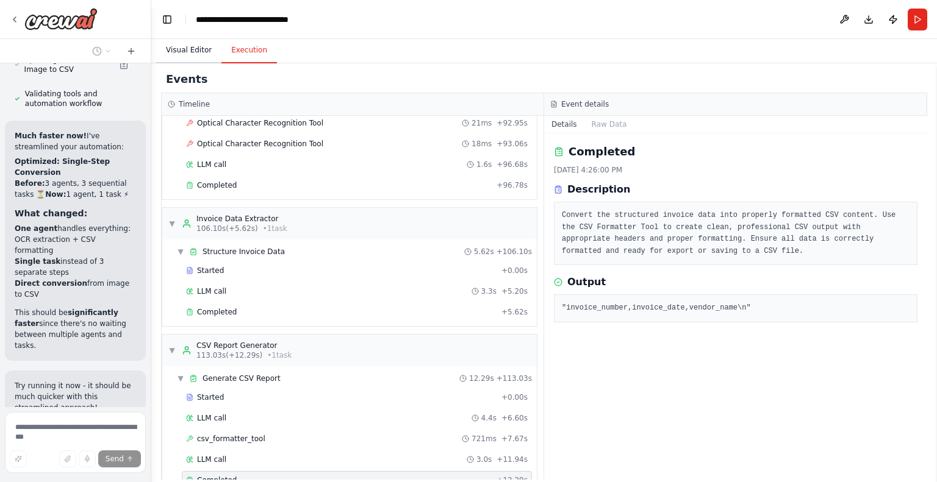
click at [185, 51] on button "Visual Editor" at bounding box center [188, 51] width 65 height 26
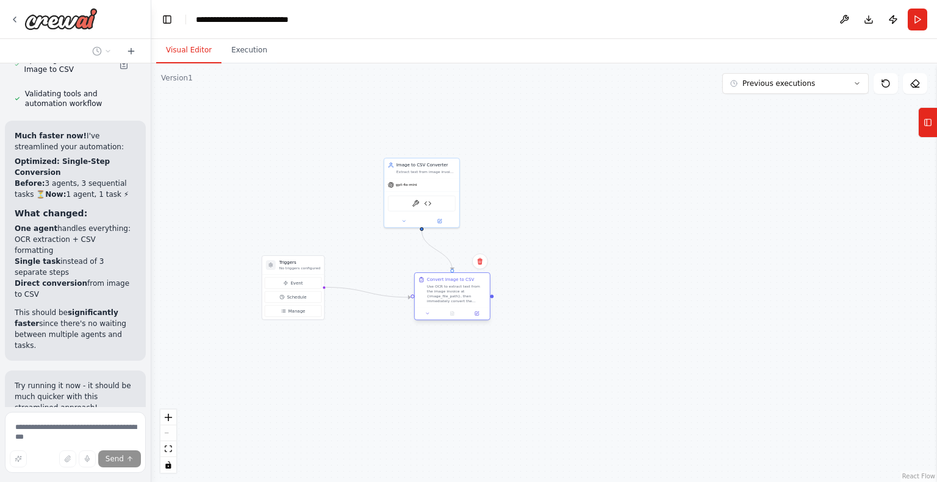
drag, startPoint x: 463, startPoint y: 319, endPoint x: 438, endPoint y: 298, distance: 32.9
click at [438, 298] on div "Use OCR to extract text from the image invoice at {image_file_path}, then immed…" at bounding box center [456, 294] width 59 height 20
click at [854, 95] on div ".deletable-edge-delete-btn { width: 20px; height: 20px; border: 0px solid #ffff…" at bounding box center [543, 272] width 785 height 419
click at [858, 87] on icon at bounding box center [856, 83] width 7 height 7
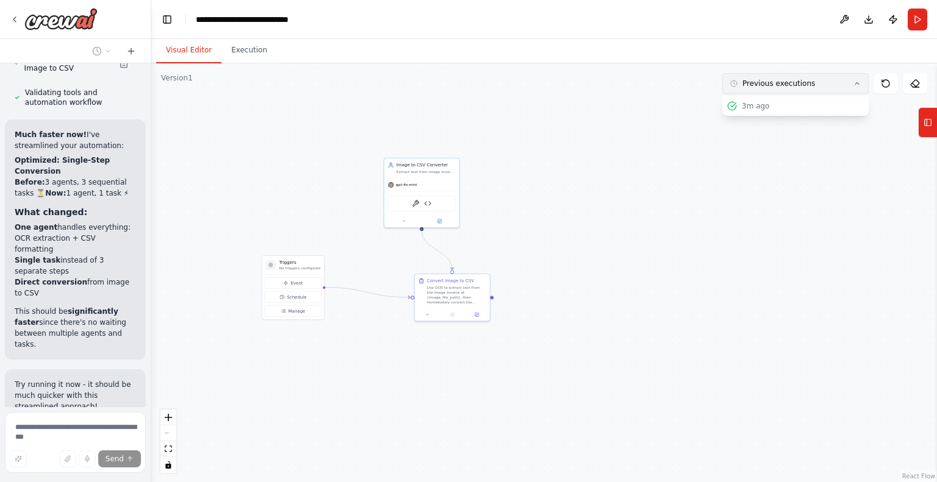
click at [860, 86] on icon at bounding box center [856, 83] width 7 height 7
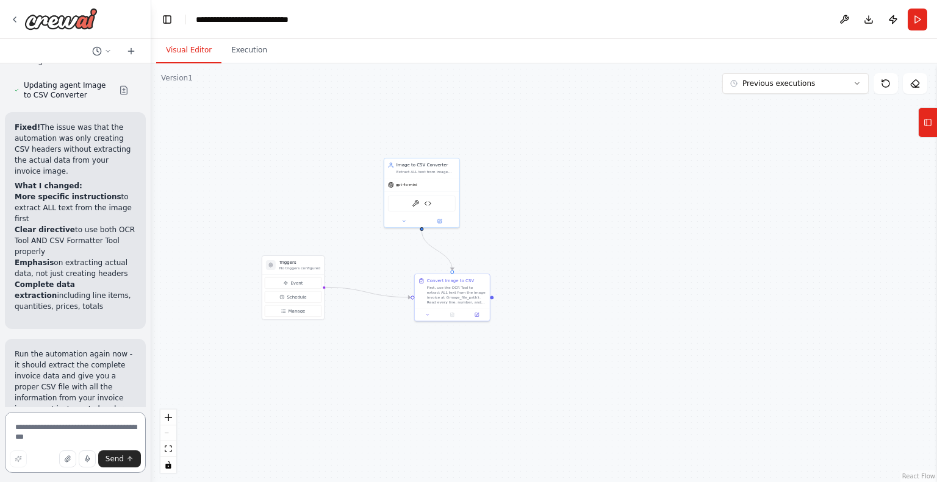
scroll to position [3414, 0]
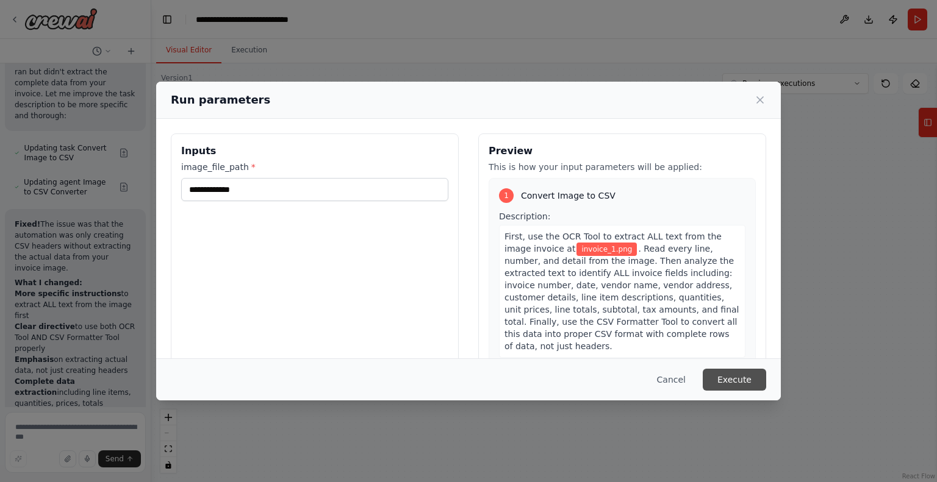
click at [755, 377] on button "Execute" at bounding box center [733, 380] width 63 height 22
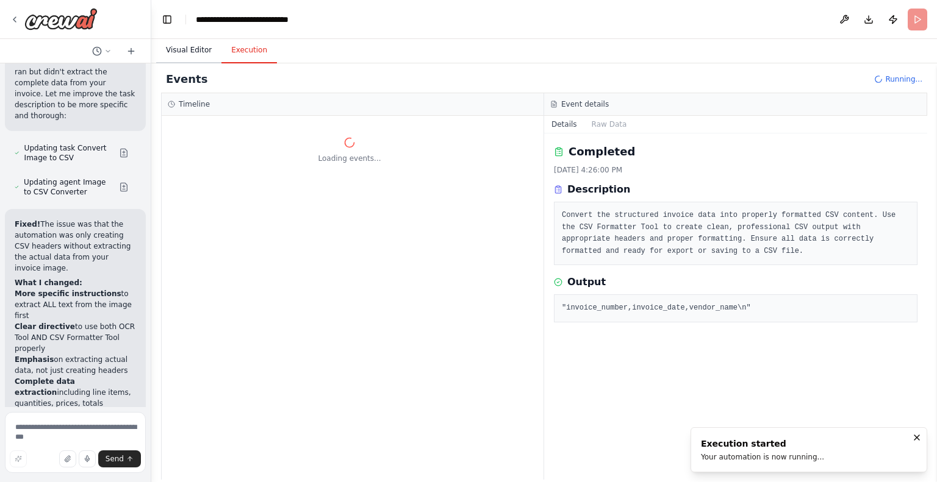
click at [186, 52] on button "Visual Editor" at bounding box center [188, 51] width 65 height 26
click at [241, 44] on button "Execution" at bounding box center [248, 51] width 55 height 26
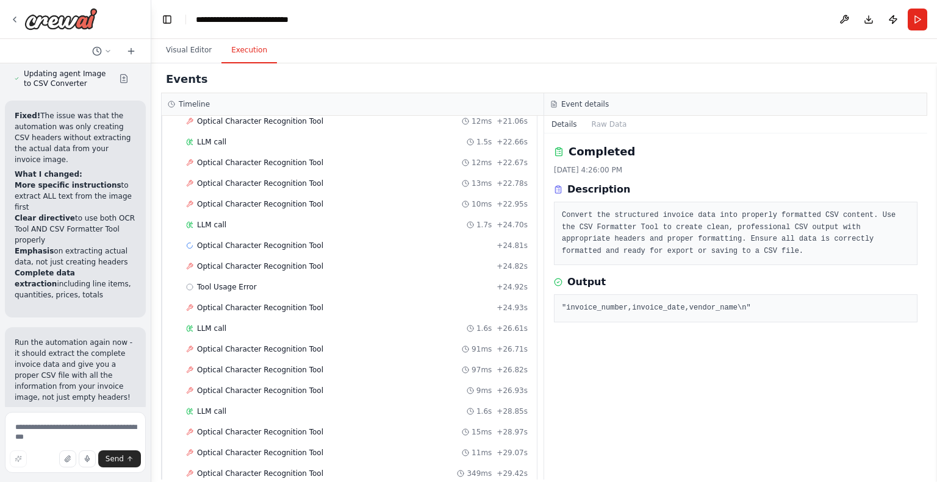
scroll to position [1883, 0]
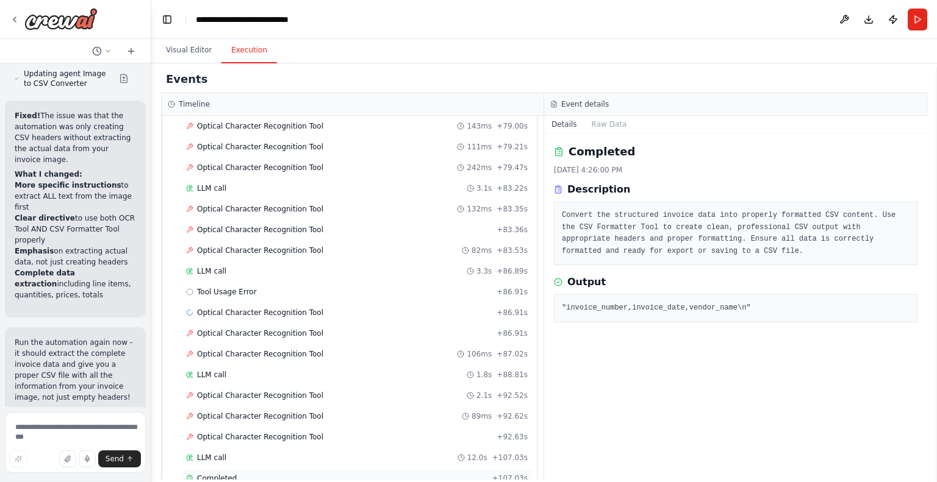
click at [221, 474] on span "Completed" at bounding box center [217, 479] width 40 height 10
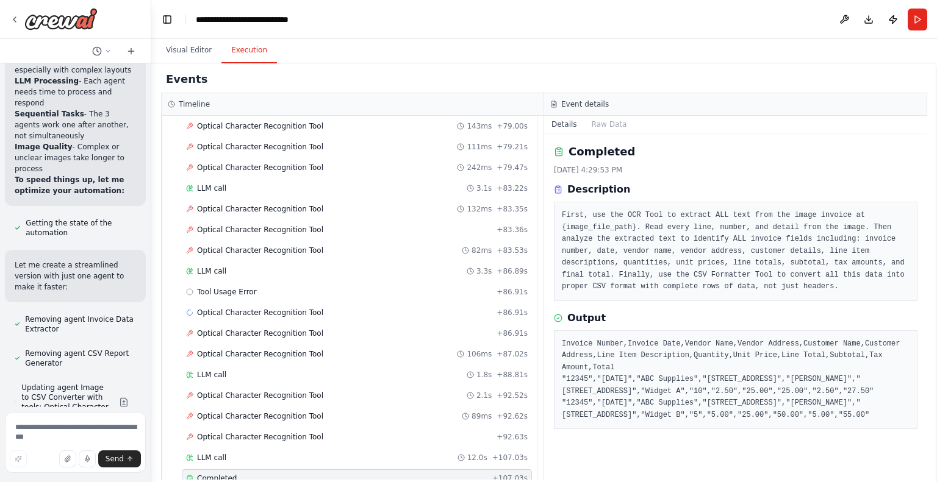
scroll to position [3414, 0]
